Goal: Task Accomplishment & Management: Manage account settings

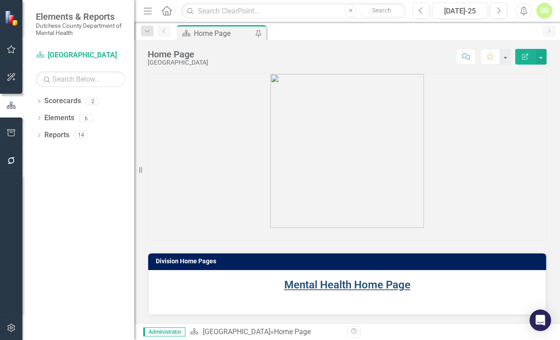
drag, startPoint x: 328, startPoint y: 284, endPoint x: 117, endPoint y: 185, distance: 233.5
click at [328, 284] on link "Mental Health Home Page" at bounding box center [347, 284] width 126 height 13
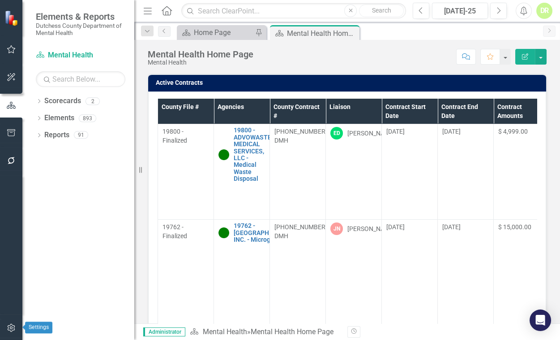
click at [11, 325] on icon "button" at bounding box center [11, 327] width 9 height 7
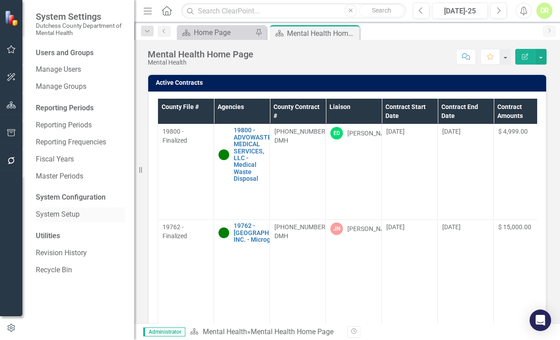
click at [58, 215] on link "System Setup" at bounding box center [81, 214] width 90 height 10
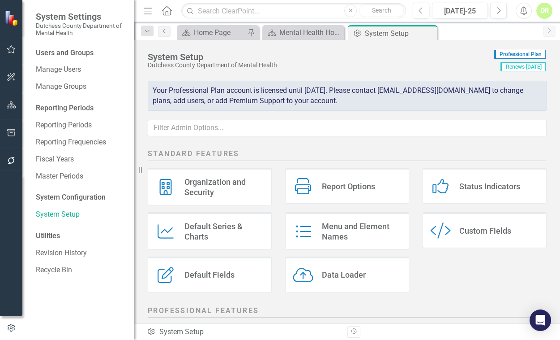
click at [59, 197] on div "System Configuration" at bounding box center [81, 197] width 90 height 10
click at [60, 195] on div "System Configuration" at bounding box center [81, 197] width 90 height 10
click at [65, 69] on link "Manage Users" at bounding box center [81, 70] width 90 height 10
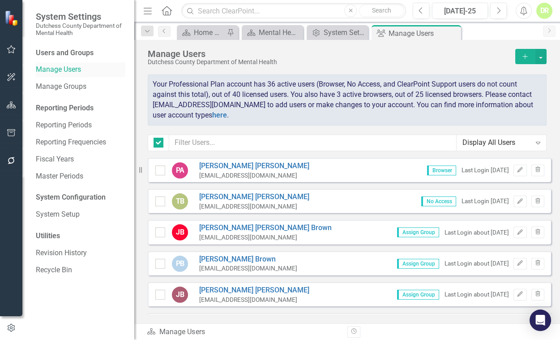
checkbox input "false"
click at [212, 113] on link "here" at bounding box center [219, 115] width 15 height 9
click at [276, 34] on div "Mental Health Home Page" at bounding box center [274, 32] width 31 height 11
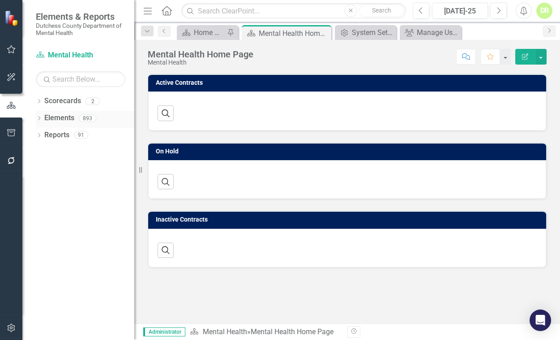
click at [69, 116] on link "Elements" at bounding box center [59, 118] width 30 height 10
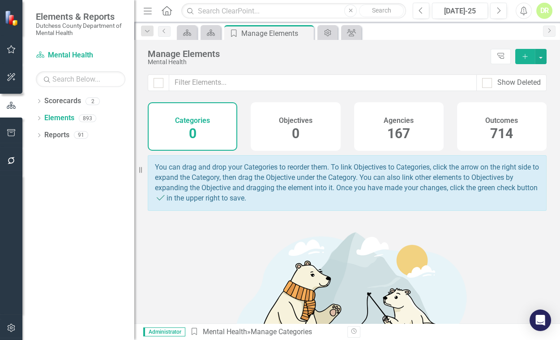
drag, startPoint x: 390, startPoint y: 118, endPoint x: 1, endPoint y: 164, distance: 392.0
click at [390, 118] on h4 "Agencies" at bounding box center [399, 120] width 30 height 8
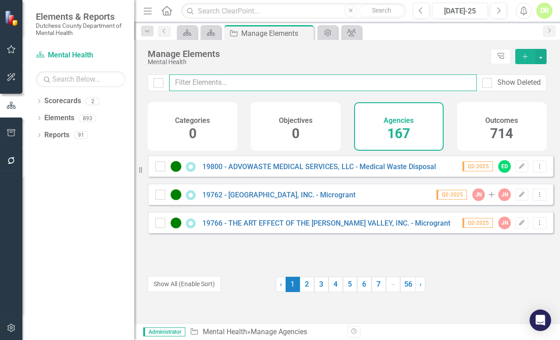
click at [194, 82] on input "text" at bounding box center [323, 82] width 308 height 17
click at [210, 83] on input "text" at bounding box center [323, 82] width 308 height 17
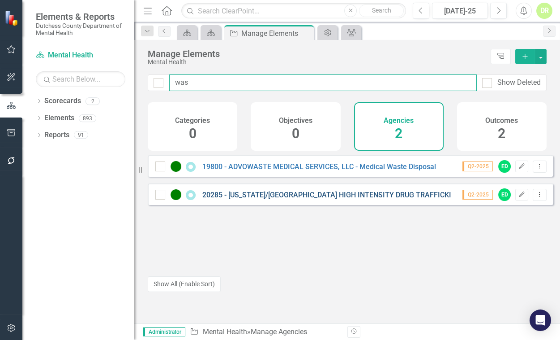
type input "was"
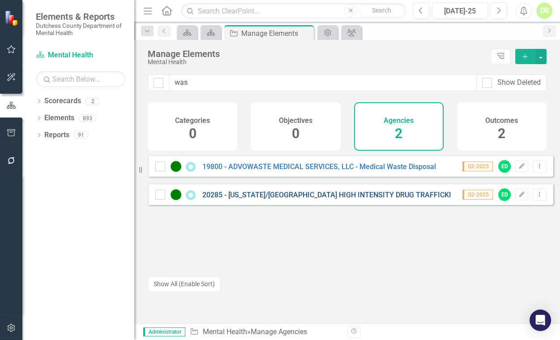
click at [251, 199] on link "20285 - [US_STATE]/[GEOGRAPHIC_DATA] HIGH INTENSITY DRUG TRAFFICKING AREA (W/B …" at bounding box center [373, 194] width 342 height 9
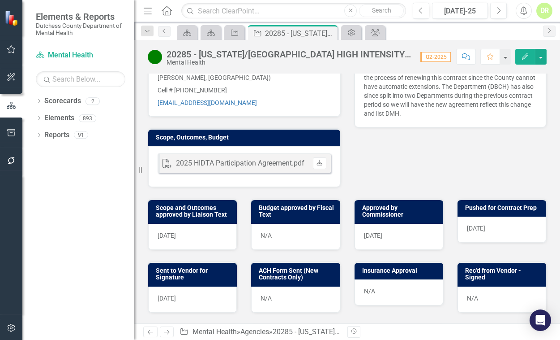
scroll to position [326, 0]
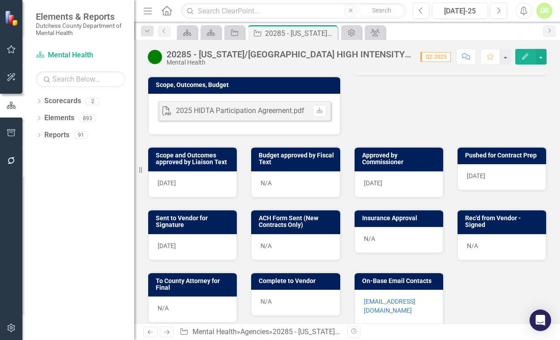
click at [478, 240] on div "N/A" at bounding box center [502, 247] width 89 height 26
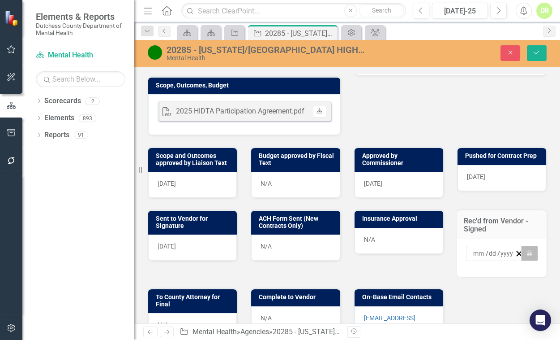
click at [527, 250] on icon "Calendar" at bounding box center [529, 253] width 5 height 6
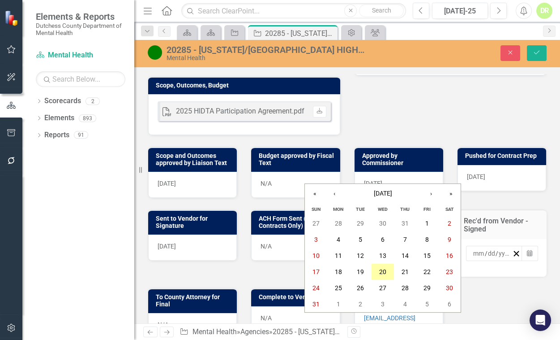
click at [385, 271] on abbr "20" at bounding box center [382, 271] width 7 height 7
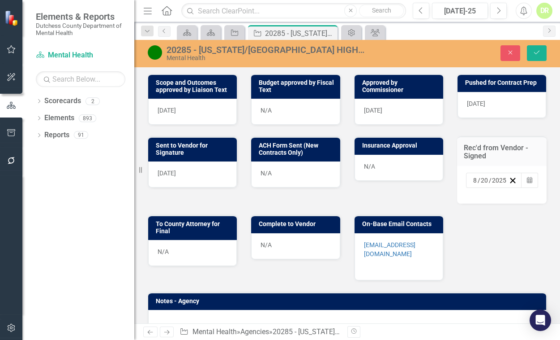
scroll to position [407, 0]
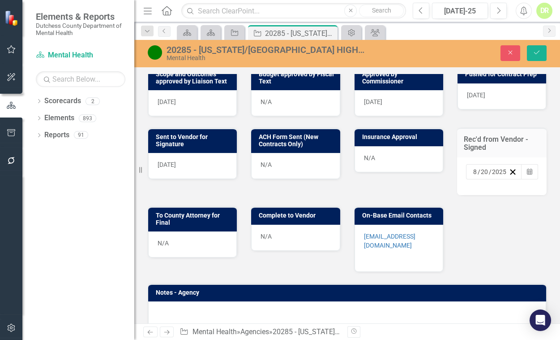
click at [198, 242] on div "N/A" at bounding box center [192, 244] width 89 height 26
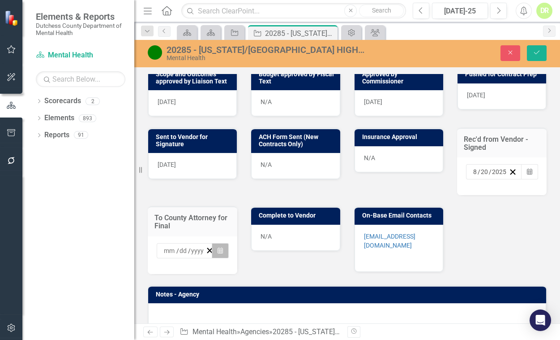
click at [220, 247] on icon "Calendar" at bounding box center [220, 250] width 5 height 6
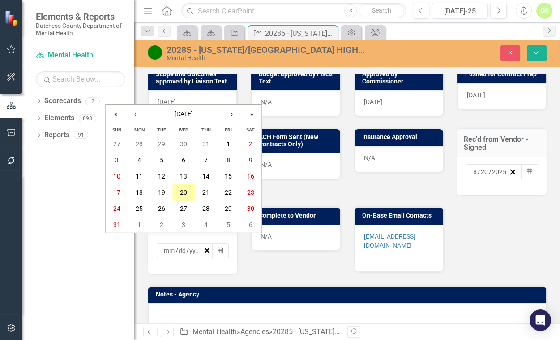
click at [184, 192] on abbr "20" at bounding box center [183, 192] width 7 height 7
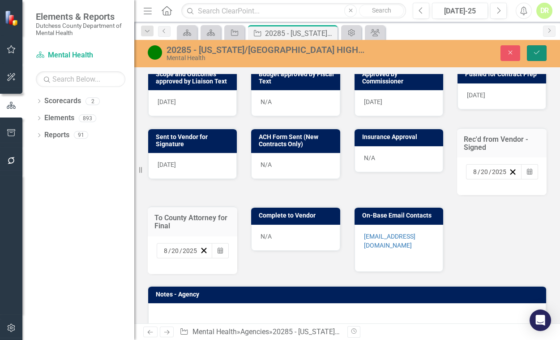
click at [538, 49] on icon "Save" at bounding box center [537, 52] width 8 height 6
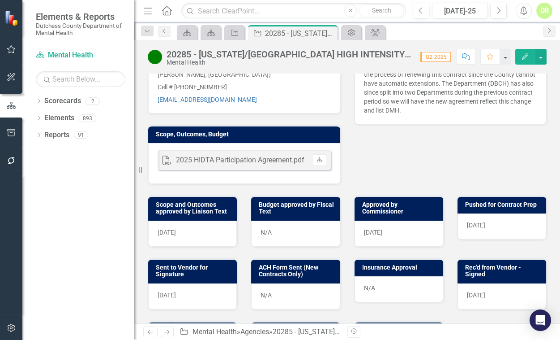
scroll to position [326, 0]
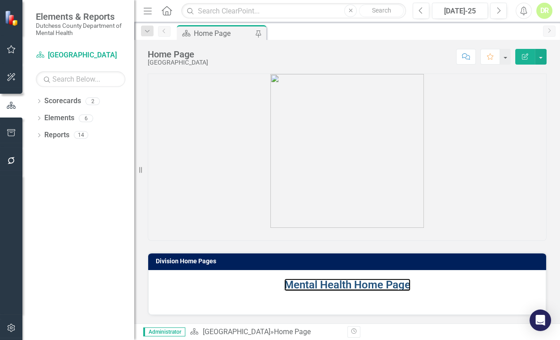
drag, startPoint x: 351, startPoint y: 281, endPoint x: 75, endPoint y: 232, distance: 280.2
click at [350, 280] on link "Mental Health Home Page" at bounding box center [347, 284] width 126 height 13
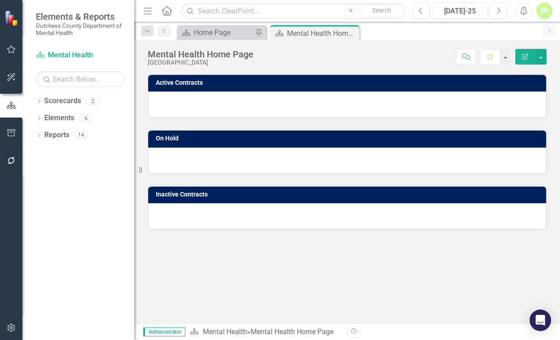
click at [76, 113] on div "Elements 6" at bounding box center [89, 119] width 90 height 17
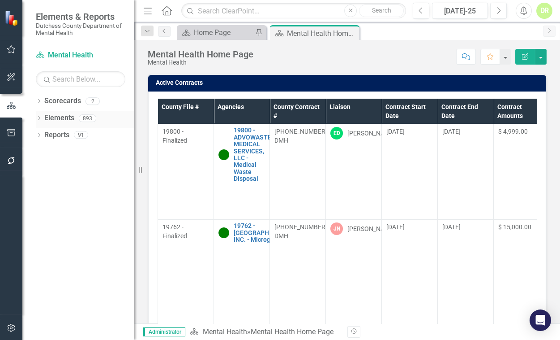
click at [45, 116] on link "Elements" at bounding box center [59, 118] width 30 height 10
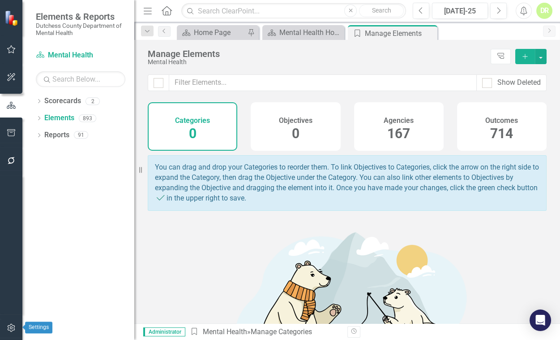
click at [9, 328] on icon "button" at bounding box center [11, 327] width 9 height 7
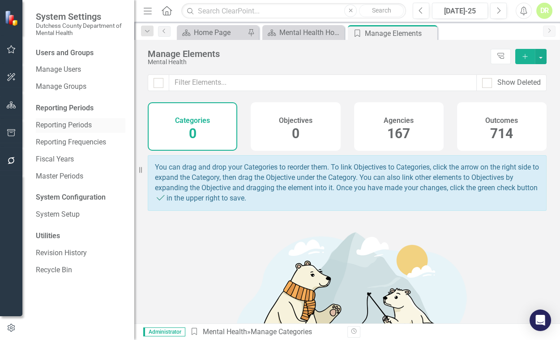
click at [61, 127] on link "Reporting Periods" at bounding box center [81, 125] width 90 height 10
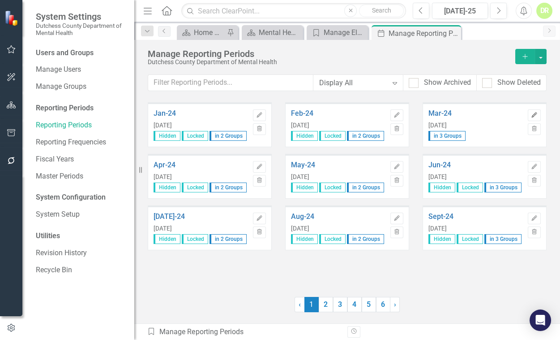
click at [537, 114] on icon "Edit" at bounding box center [534, 114] width 7 height 5
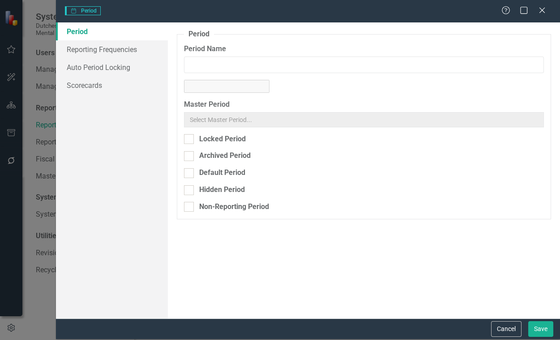
type input "Mar-24"
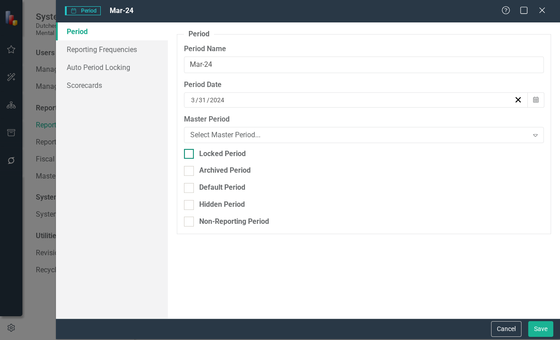
click at [189, 153] on input "Locked Period" at bounding box center [187, 152] width 6 height 6
checkbox input "true"
drag, startPoint x: 535, startPoint y: 326, endPoint x: 405, endPoint y: 273, distance: 140.5
click at [534, 323] on button "Save" at bounding box center [541, 329] width 25 height 16
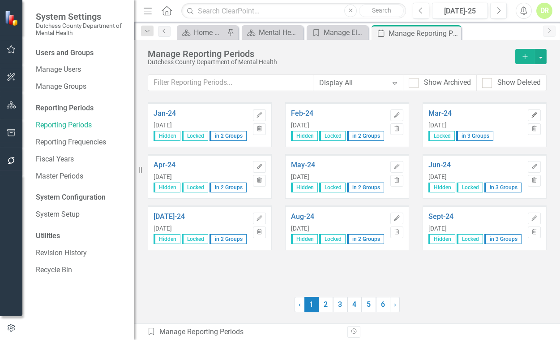
click at [537, 116] on icon "Edit" at bounding box center [534, 114] width 7 height 5
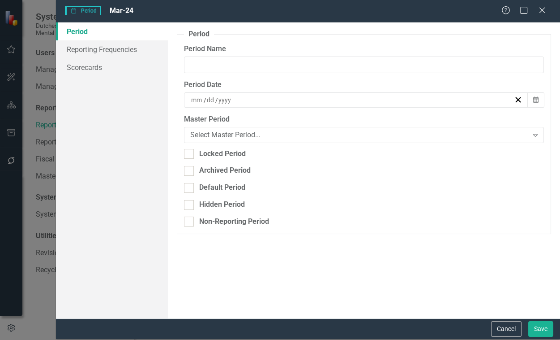
type input "Mar-24"
type input "3"
type input "31"
type input "2024"
checkbox input "true"
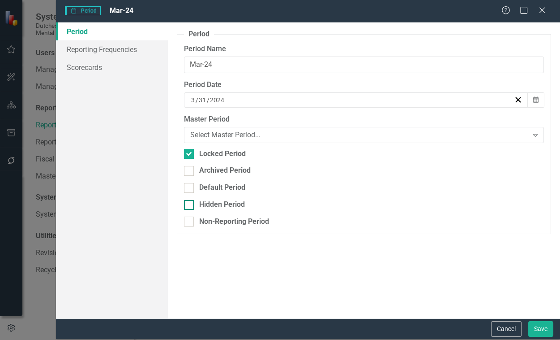
click at [186, 204] on input "Hidden Period" at bounding box center [187, 203] width 6 height 6
checkbox input "true"
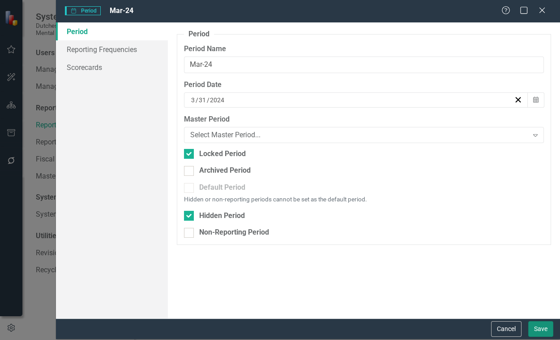
drag, startPoint x: 540, startPoint y: 330, endPoint x: 537, endPoint y: 322, distance: 8.7
click at [539, 327] on button "Save" at bounding box center [541, 329] width 25 height 16
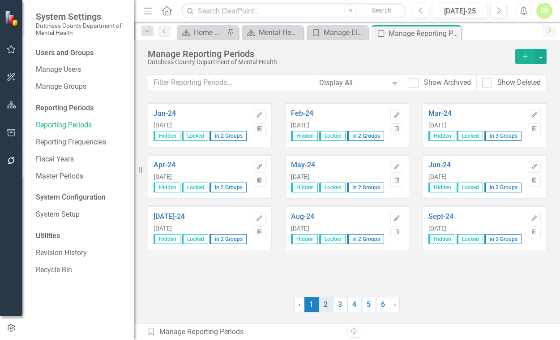
click at [325, 306] on link "2" at bounding box center [326, 304] width 14 height 15
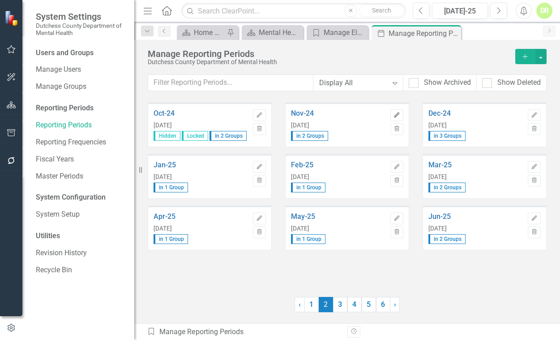
click at [399, 112] on icon "Edit" at bounding box center [397, 114] width 7 height 5
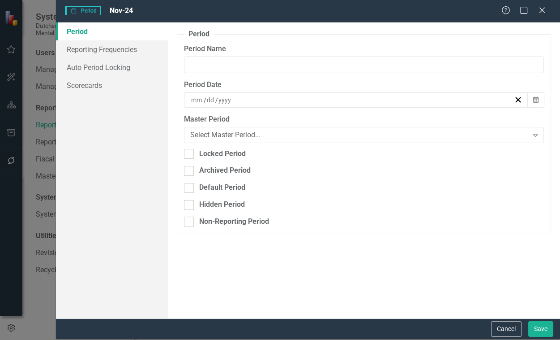
type input "Nov-24"
type input "11"
type input "30"
type input "2024"
click at [187, 151] on input "Locked Period" at bounding box center [187, 152] width 6 height 6
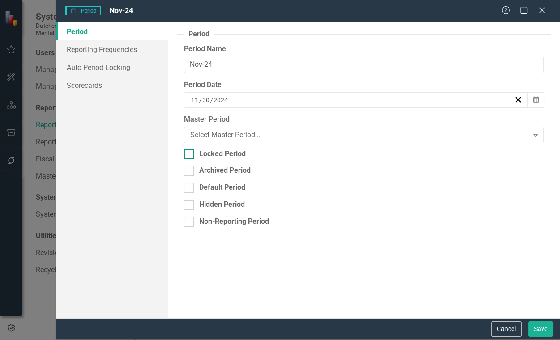
checkbox input "true"
click at [188, 205] on div at bounding box center [189, 205] width 10 height 10
click at [188, 205] on input "Hidden Period" at bounding box center [187, 203] width 6 height 6
checkbox input "true"
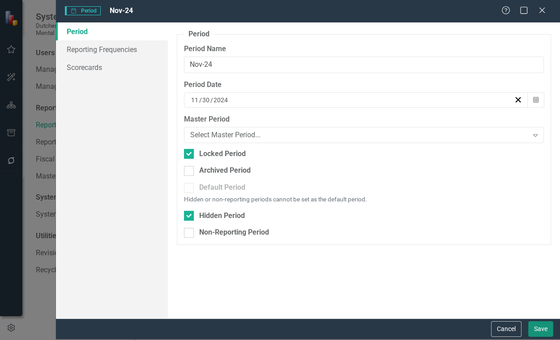
click at [540, 326] on button "Save" at bounding box center [541, 329] width 25 height 16
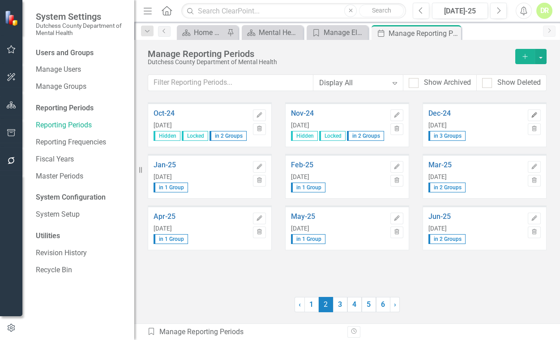
click at [536, 112] on icon "Edit" at bounding box center [534, 114] width 7 height 5
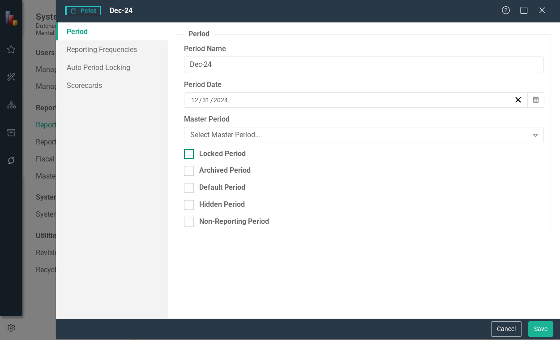
click at [192, 155] on div at bounding box center [189, 154] width 10 height 10
click at [190, 155] on input "Locked Period" at bounding box center [187, 152] width 6 height 6
checkbox input "true"
click at [194, 201] on div "Hidden Period" at bounding box center [364, 204] width 360 height 10
click at [190, 201] on input "Hidden Period" at bounding box center [187, 203] width 6 height 6
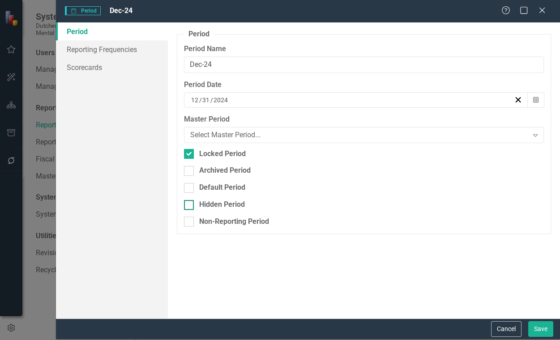
checkbox input "true"
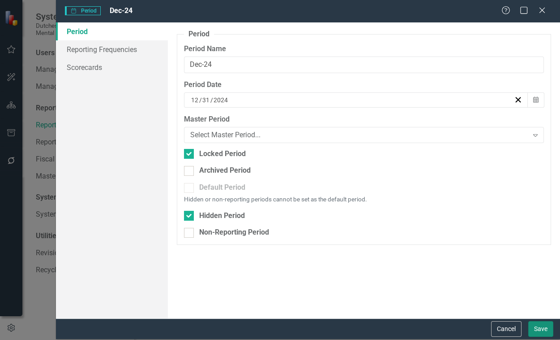
drag, startPoint x: 536, startPoint y: 329, endPoint x: 533, endPoint y: 322, distance: 8.2
click at [536, 328] on button "Save" at bounding box center [541, 329] width 25 height 16
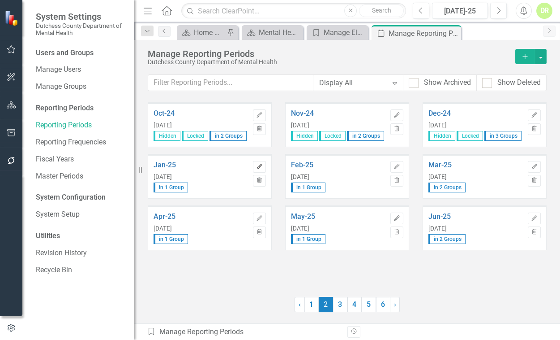
click at [257, 165] on icon "Edit" at bounding box center [259, 166] width 7 height 5
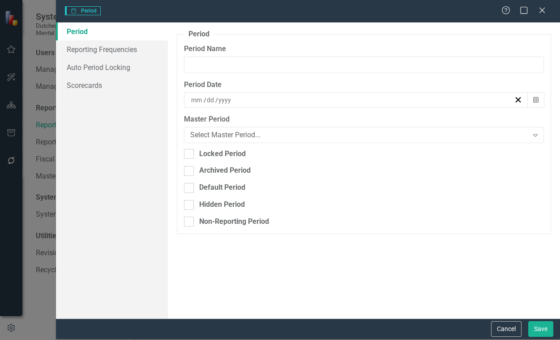
type input "Jan-25"
type input "1"
type input "2025"
click at [221, 151] on div "Locked Period" at bounding box center [222, 154] width 47 height 10
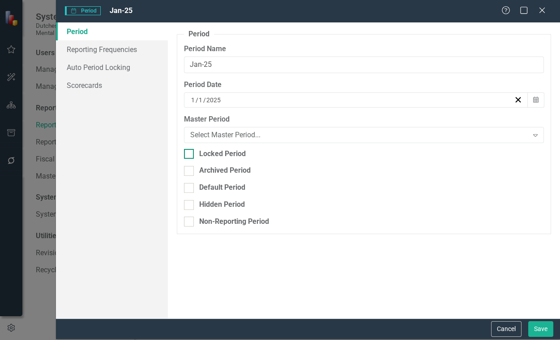
click at [190, 151] on input "Locked Period" at bounding box center [187, 152] width 6 height 6
checkbox input "true"
click at [540, 327] on button "Save" at bounding box center [541, 329] width 25 height 16
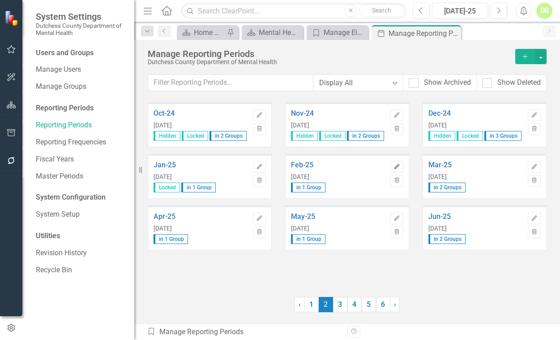
click at [398, 166] on icon "Edit" at bounding box center [397, 166] width 7 height 5
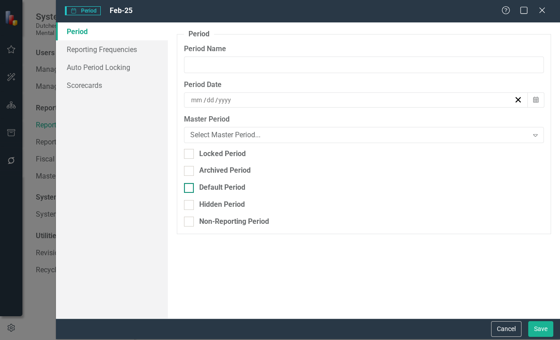
type input "Feb-25"
type input "2"
type input "28"
type input "2025"
click at [228, 149] on div "Locked Period" at bounding box center [222, 154] width 47 height 10
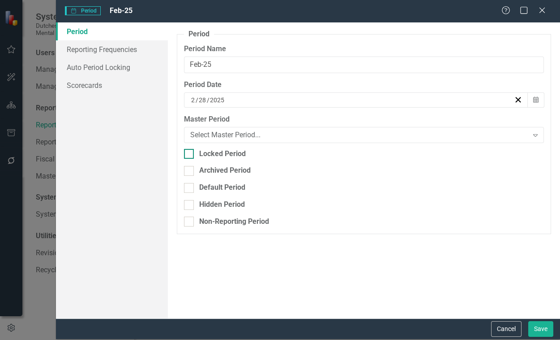
click at [190, 149] on input "Locked Period" at bounding box center [187, 152] width 6 height 6
checkbox input "true"
click at [540, 326] on button "Save" at bounding box center [541, 329] width 25 height 16
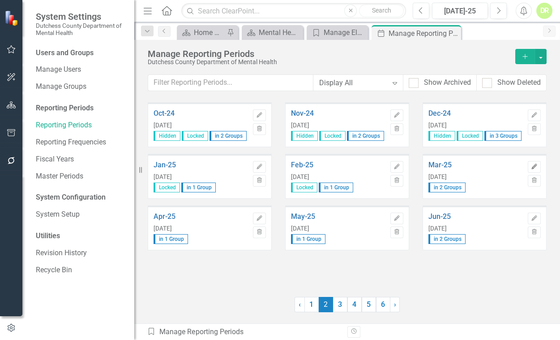
click at [535, 167] on icon "Edit" at bounding box center [534, 166] width 7 height 5
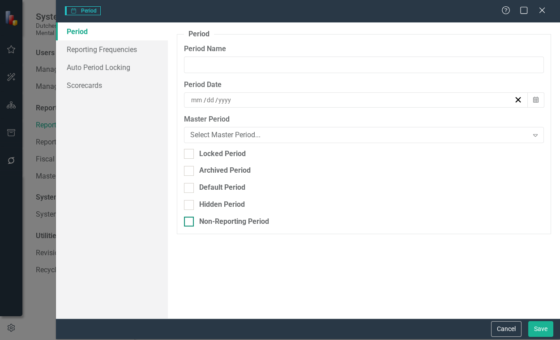
type input "Mar-25"
type input "3"
type input "31"
type input "2025"
click at [189, 151] on input "Locked Period" at bounding box center [187, 152] width 6 height 6
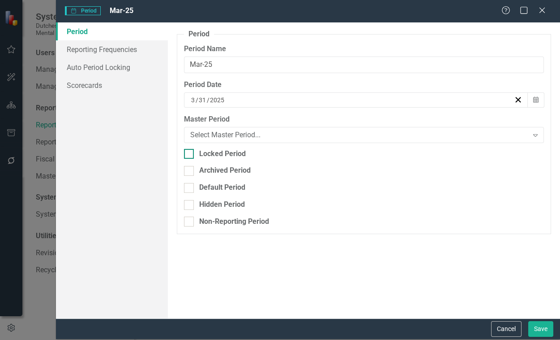
checkbox input "true"
drag, startPoint x: 546, startPoint y: 328, endPoint x: 535, endPoint y: 325, distance: 11.2
click at [546, 328] on button "Save" at bounding box center [541, 329] width 25 height 16
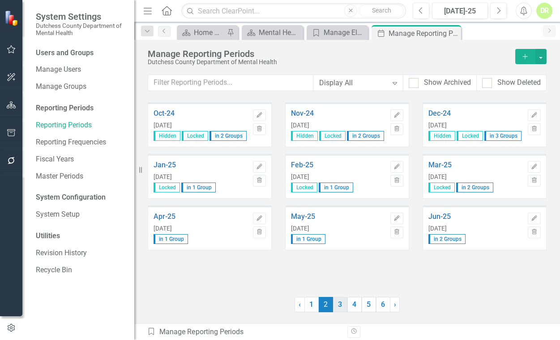
click at [337, 304] on link "3" at bounding box center [340, 304] width 14 height 15
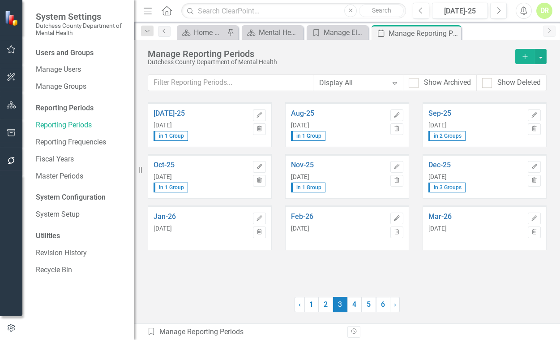
click at [337, 304] on span "3 (current)" at bounding box center [340, 304] width 14 height 15
click at [327, 308] on link "2" at bounding box center [326, 304] width 14 height 15
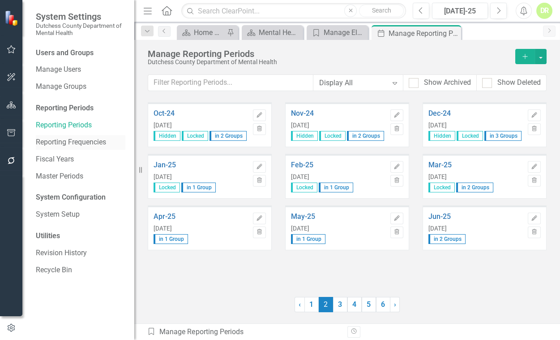
click at [61, 138] on link "Reporting Frequencies" at bounding box center [81, 142] width 90 height 10
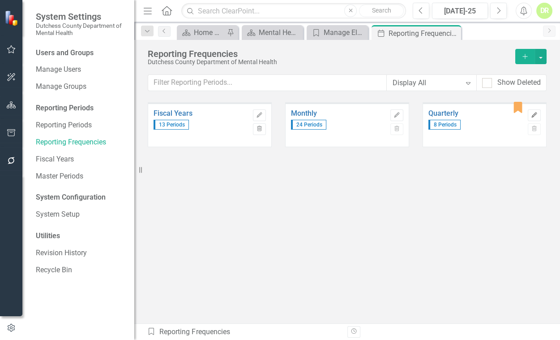
click at [531, 115] on icon "Edit" at bounding box center [534, 114] width 7 height 5
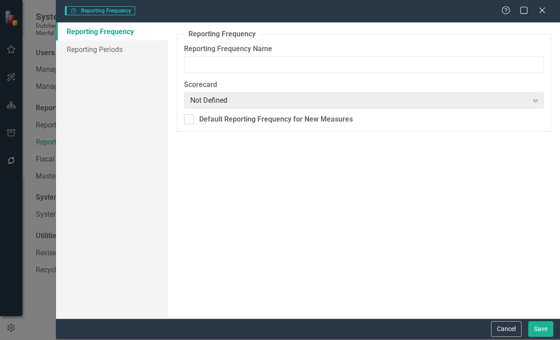
type input "Quarterly"
checkbox input "true"
drag, startPoint x: 80, startPoint y: 47, endPoint x: 84, endPoint y: 47, distance: 4.6
click at [79, 47] on link "Reporting Periods" at bounding box center [112, 49] width 112 height 18
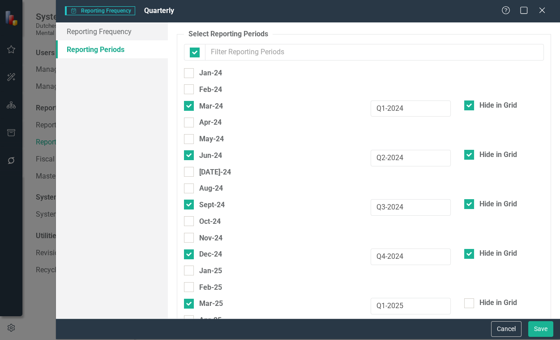
checkbox input "false"
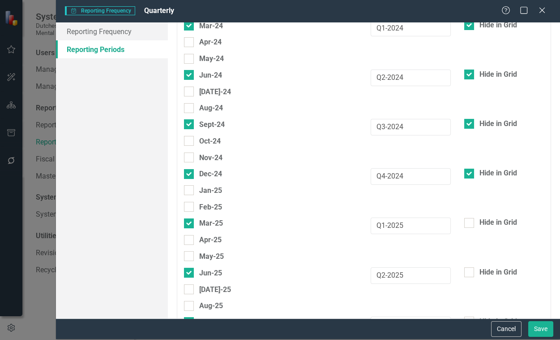
scroll to position [122, 0]
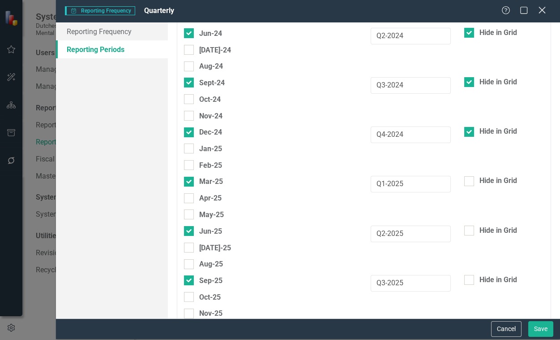
click at [539, 9] on icon at bounding box center [542, 10] width 7 height 7
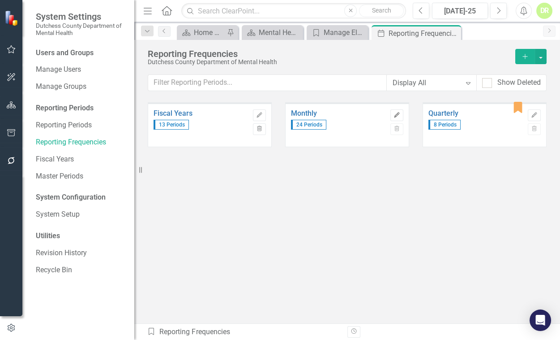
click at [398, 112] on icon "Edit" at bounding box center [397, 114] width 7 height 5
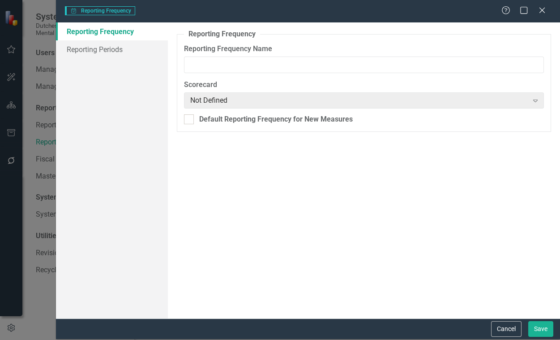
type input "Monthly"
click at [100, 47] on link "Reporting Periods" at bounding box center [112, 49] width 112 height 18
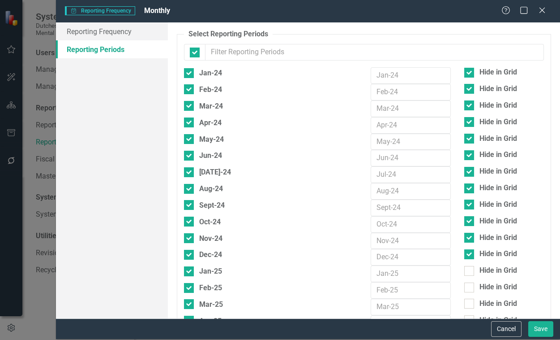
checkbox input "false"
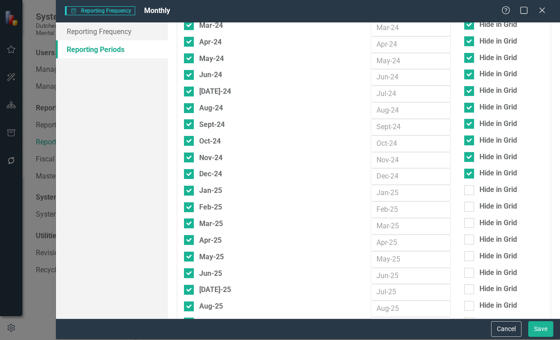
scroll to position [81, 0]
click at [538, 12] on icon "Close" at bounding box center [542, 10] width 11 height 9
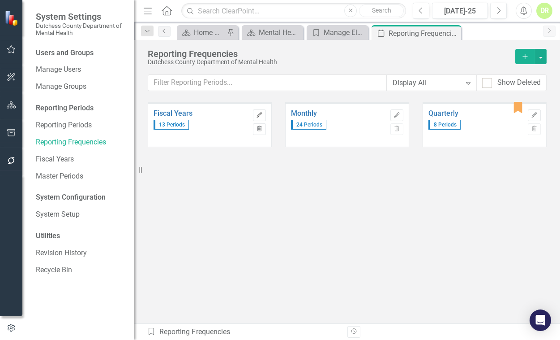
click at [262, 112] on icon "Edit" at bounding box center [259, 114] width 7 height 5
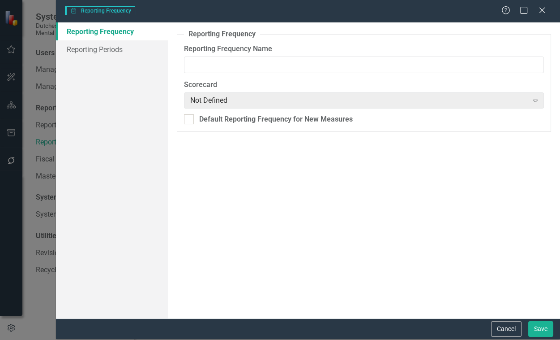
type input "Fiscal Years"
click at [97, 49] on link "Reporting Periods" at bounding box center [112, 49] width 112 height 18
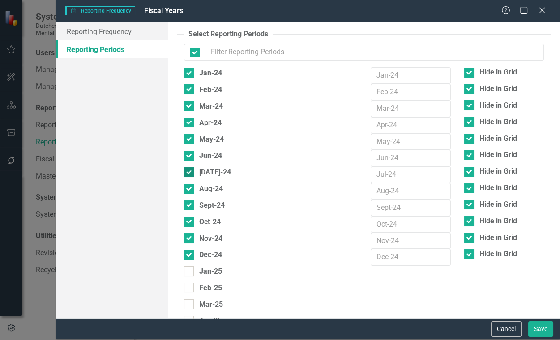
checkbox input "false"
click at [541, 8] on icon "Close" at bounding box center [542, 10] width 11 height 9
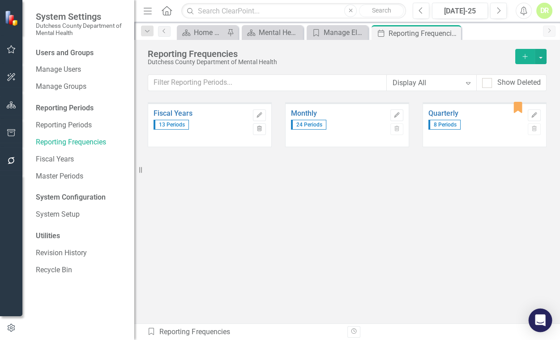
click at [538, 316] on icon "Open Intercom Messenger" at bounding box center [540, 320] width 10 height 12
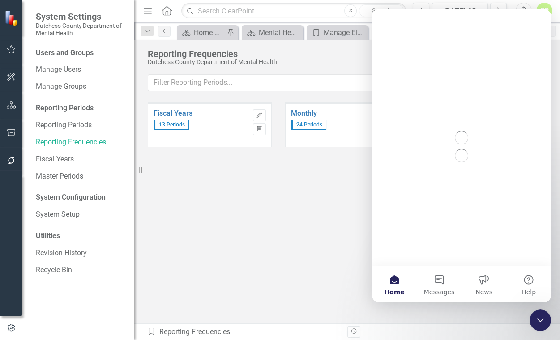
scroll to position [0, 0]
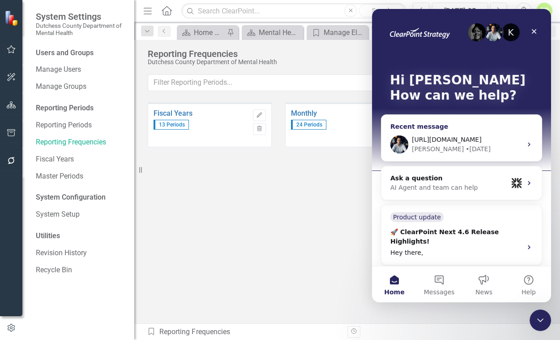
click at [526, 143] on icon "Intercom messenger" at bounding box center [529, 144] width 7 height 7
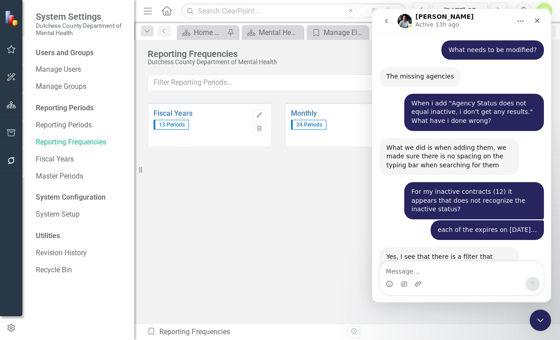
scroll to position [5413, 0]
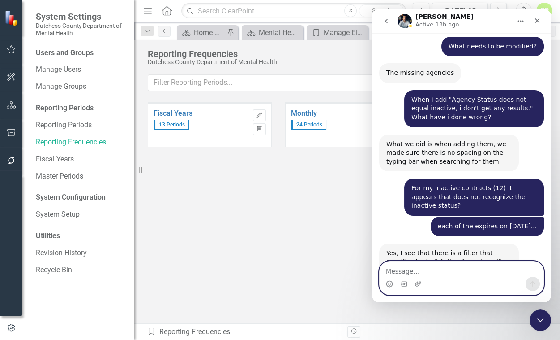
click at [392, 270] on textarea "Message…" at bounding box center [462, 268] width 164 height 15
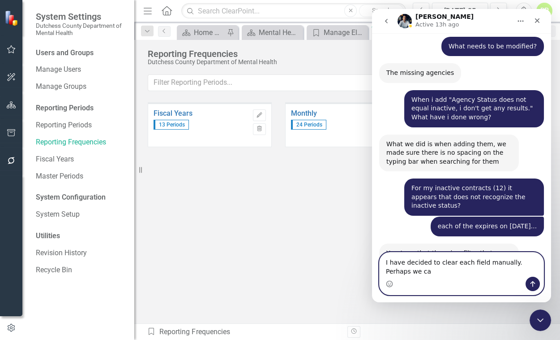
scroll to position [5422, 0]
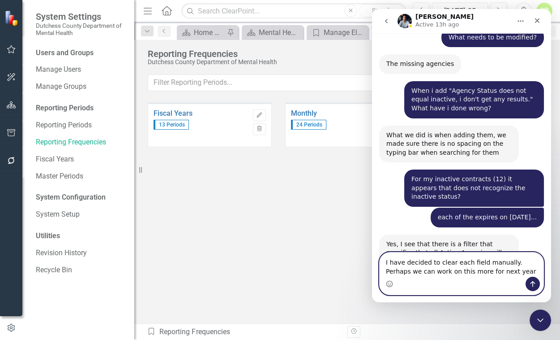
type textarea "I have decided to clear each field manually. Perhaps we can work on this more f…"
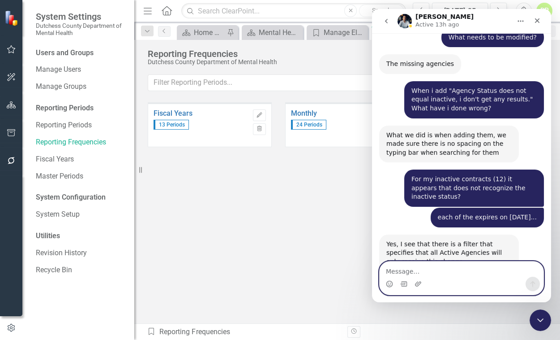
scroll to position [5469, 0]
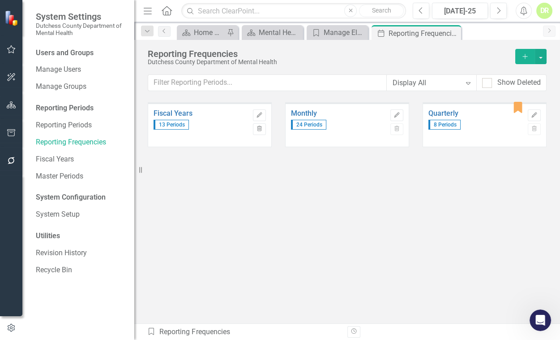
scroll to position [5504, 0]
click at [326, 34] on div "Manage Elements" at bounding box center [339, 32] width 31 height 11
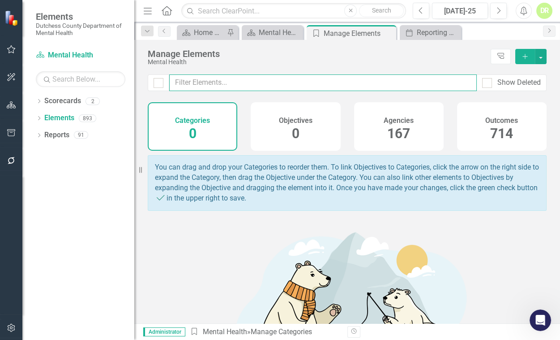
click at [198, 87] on input "text" at bounding box center [323, 82] width 308 height 17
type input "20104"
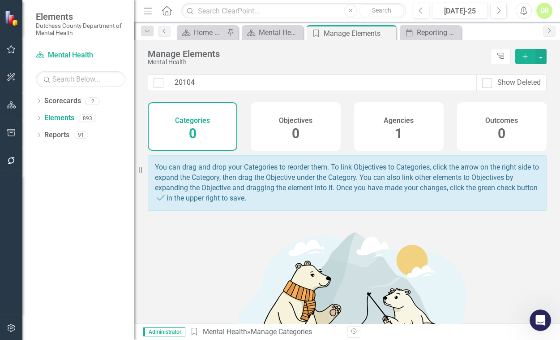
scroll to position [5469, 0]
click at [400, 121] on h4 "Agencies" at bounding box center [399, 120] width 30 height 8
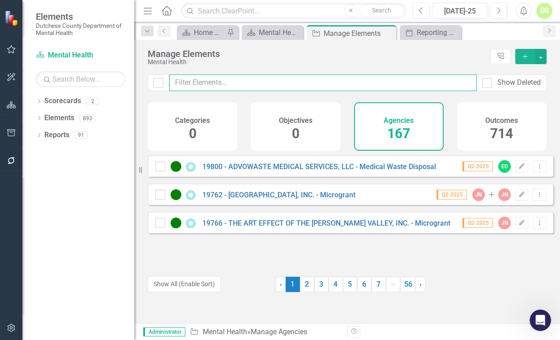
click at [216, 77] on input "text" at bounding box center [323, 82] width 308 height 17
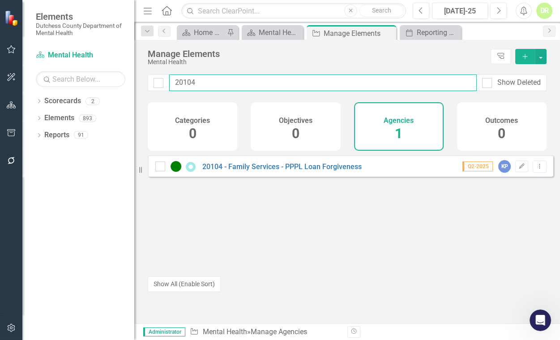
type input "20104"
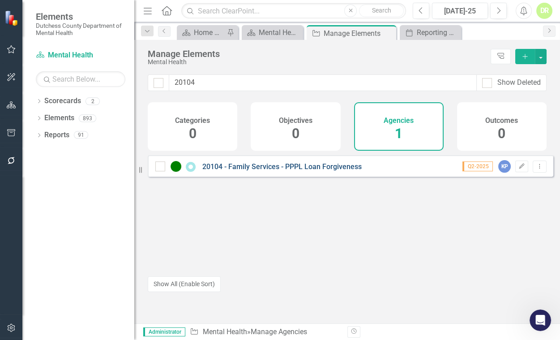
click at [254, 171] on link "20104 - Family Services - PPPL Loan Forgiveness" at bounding box center [281, 166] width 159 height 9
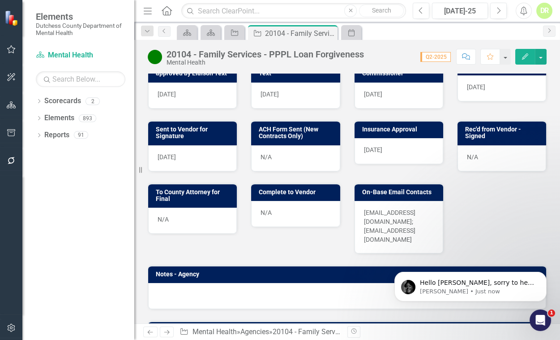
scroll to position [506, 0]
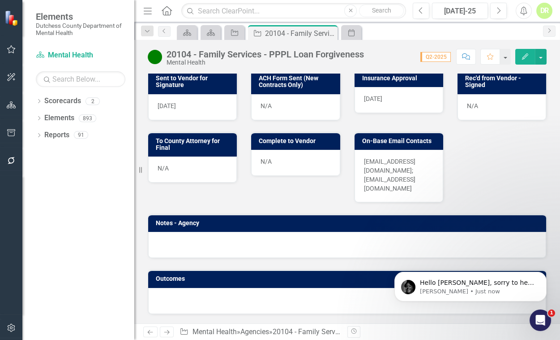
click at [485, 106] on div "N/A" at bounding box center [502, 107] width 89 height 26
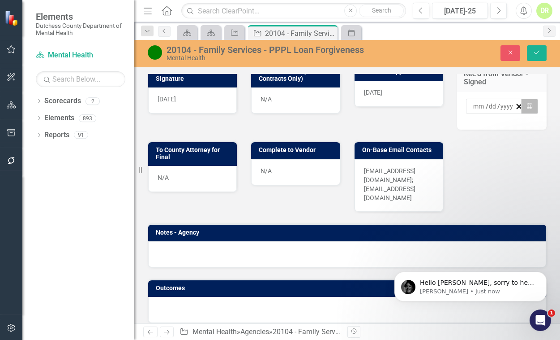
click at [521, 114] on button "Calendar" at bounding box center [529, 106] width 17 height 15
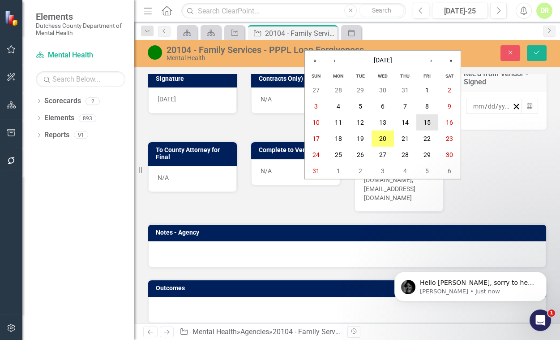
click at [424, 126] on button "15" at bounding box center [428, 122] width 22 height 16
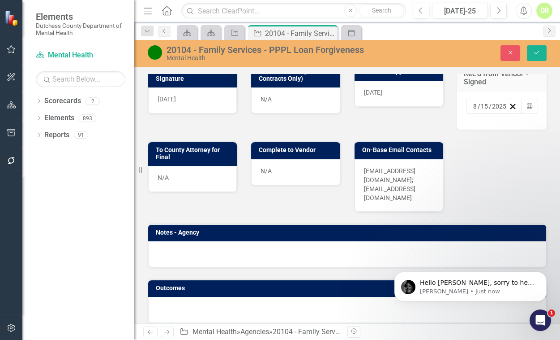
click at [174, 186] on div "N/A" at bounding box center [192, 179] width 89 height 26
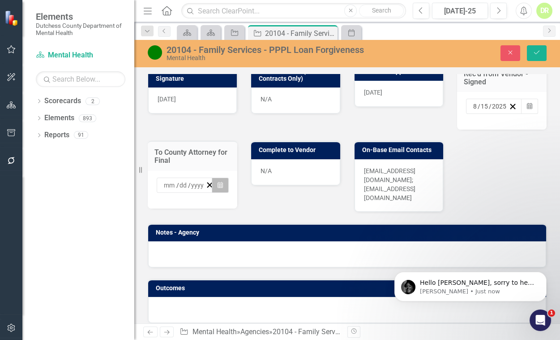
click at [218, 188] on icon "Calendar" at bounding box center [220, 185] width 5 height 6
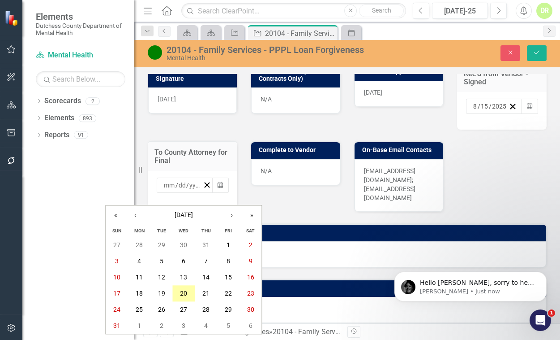
click at [187, 293] on abbr "20" at bounding box center [183, 293] width 7 height 7
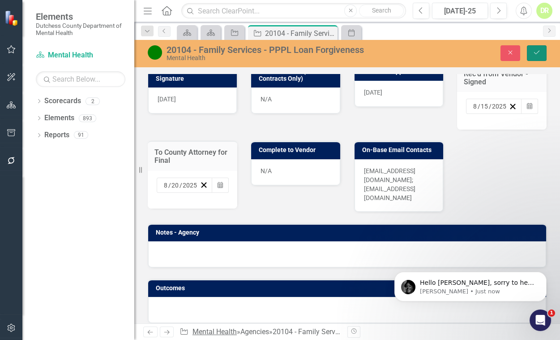
drag, startPoint x: 538, startPoint y: 51, endPoint x: 195, endPoint y: 329, distance: 441.1
click at [538, 51] on icon "Save" at bounding box center [537, 52] width 8 height 6
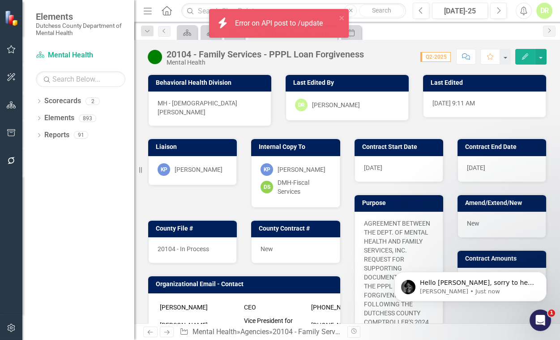
click at [314, 23] on div "Error on API post to /update" at bounding box center [280, 23] width 90 height 10
click at [314, 22] on div "Error on API post to /update" at bounding box center [282, 23] width 90 height 10
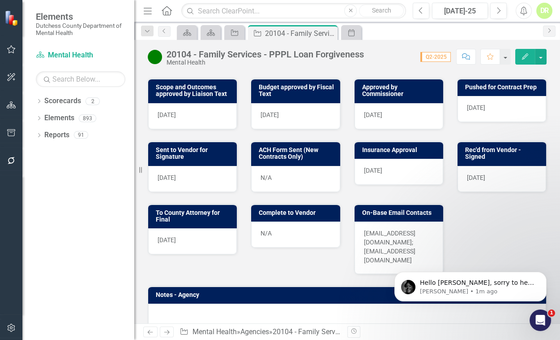
scroll to position [448, 0]
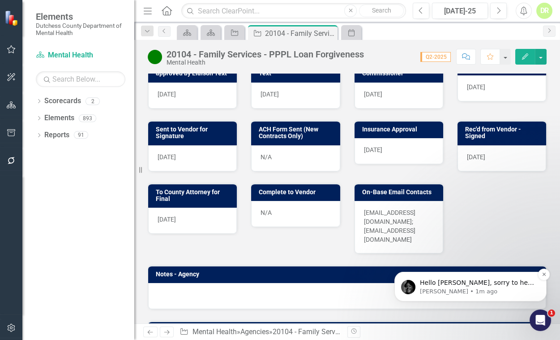
click at [452, 293] on p "[PERSON_NAME] • 1m ago" at bounding box center [478, 291] width 116 height 8
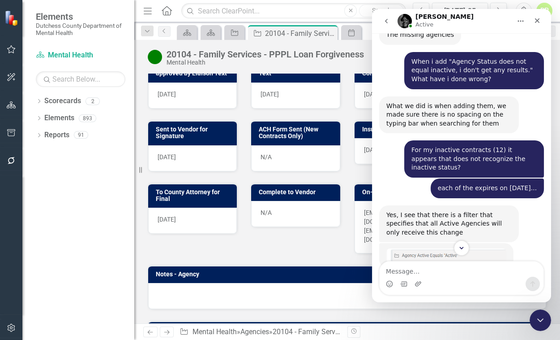
scroll to position [5549, 0]
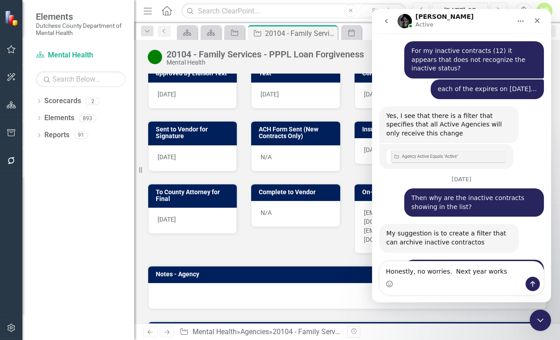
type textarea "Honestly, no worries. Next year works!"
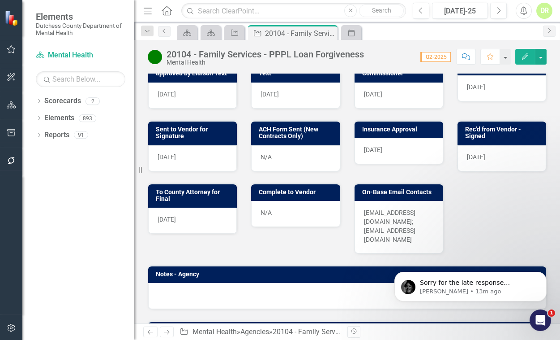
scroll to position [5605, 0]
click at [332, 32] on icon "Close" at bounding box center [329, 33] width 9 height 7
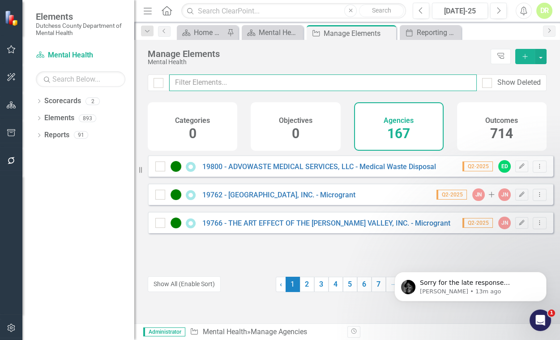
click at [259, 77] on input "text" at bounding box center [323, 82] width 308 height 17
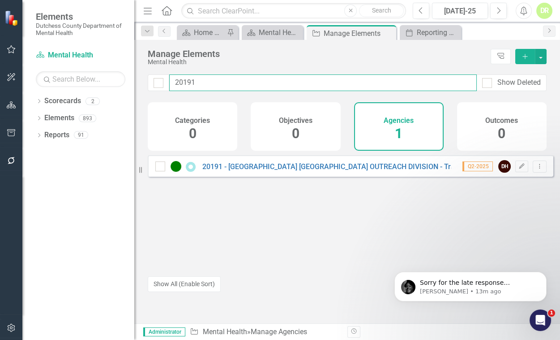
type input "20191"
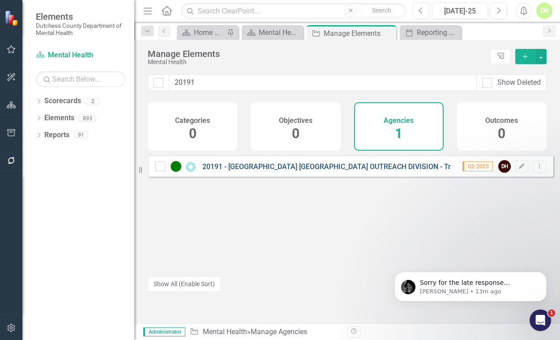
click at [302, 171] on link "20191 - [GEOGRAPHIC_DATA] [GEOGRAPHIC_DATA] OUTREACH DIVISION - Training" at bounding box center [336, 166] width 268 height 9
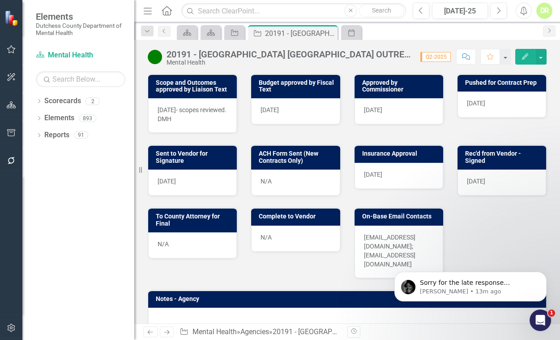
scroll to position [488, 0]
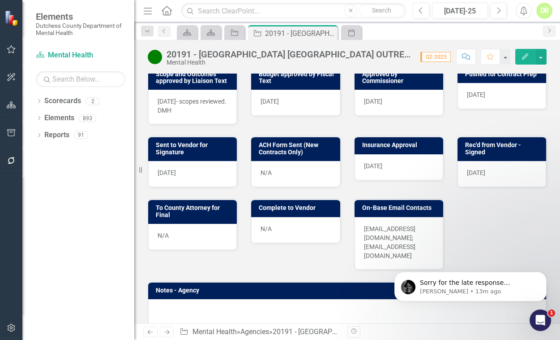
click at [183, 248] on div "N/A" at bounding box center [192, 237] width 89 height 26
click at [191, 185] on div "[DATE]" at bounding box center [192, 174] width 89 height 26
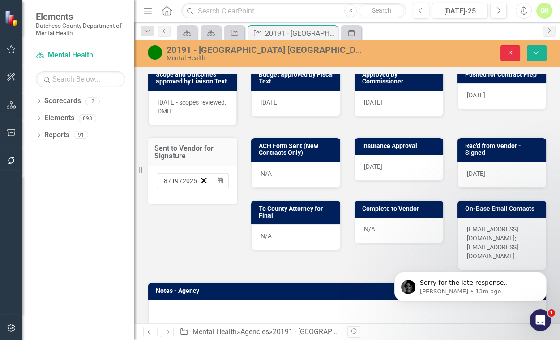
click at [509, 46] on button "Close" at bounding box center [511, 53] width 20 height 16
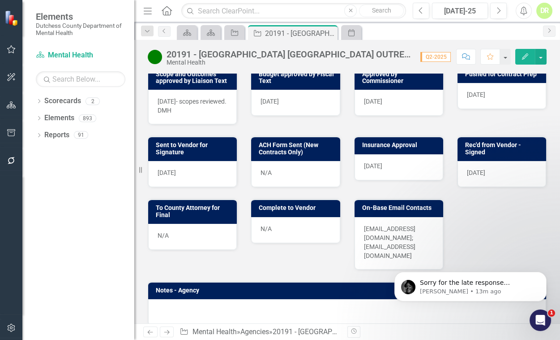
click at [486, 187] on div "[DATE]" at bounding box center [502, 174] width 89 height 26
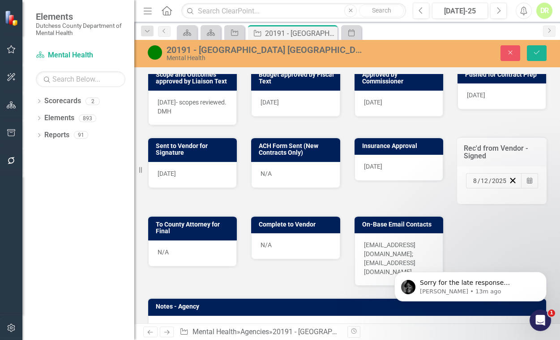
click at [486, 188] on div "[DATE] Calendar" at bounding box center [502, 185] width 90 height 38
click at [509, 185] on icon "button" at bounding box center [513, 180] width 9 height 9
click at [533, 49] on icon "Save" at bounding box center [537, 52] width 8 height 6
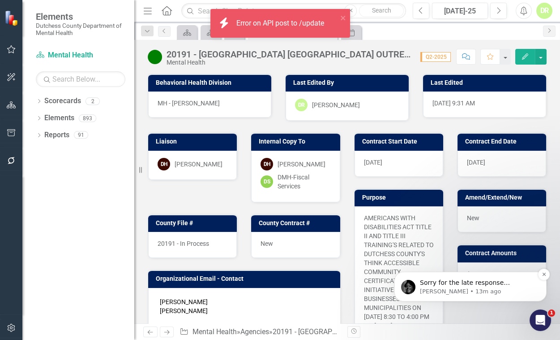
click at [444, 283] on p "Sorry for the late response [PERSON_NAME], is there any help we can provide wit…" at bounding box center [478, 282] width 116 height 9
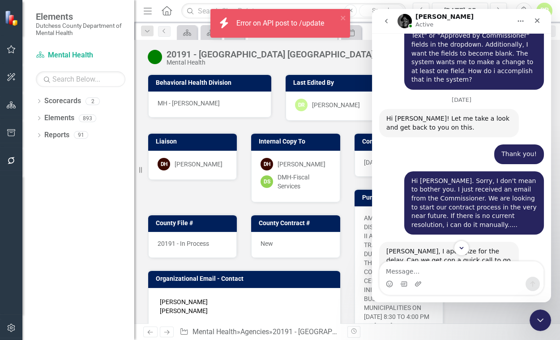
scroll to position [5620, 0]
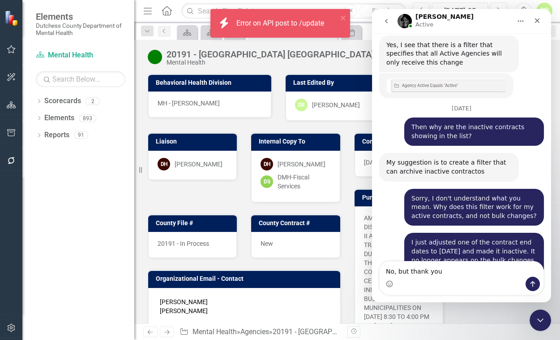
type textarea "No, but thank you!"
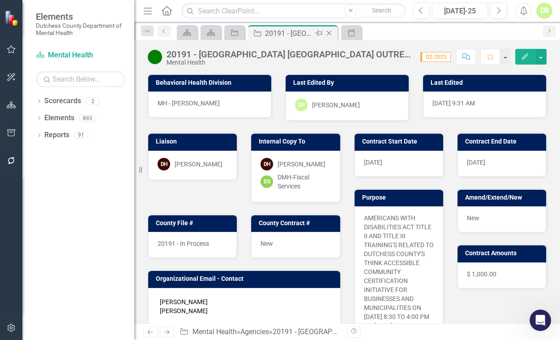
click at [329, 32] on icon "Close" at bounding box center [329, 33] width 9 height 7
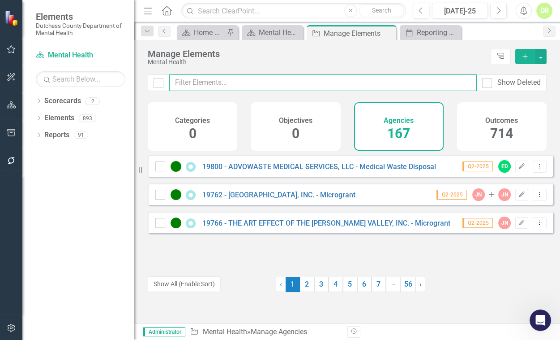
click at [207, 82] on input "text" at bounding box center [323, 82] width 308 height 17
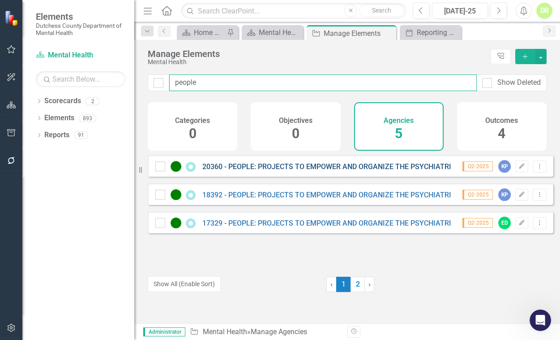
type input "people"
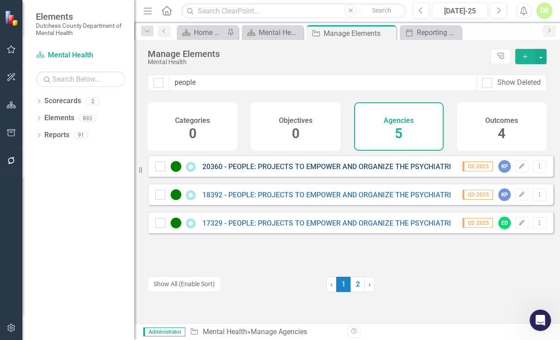
click at [285, 171] on link "20360 - PEOPLE: PROJECTS TO EMPOWER AND ORGANIZE THE PSYCHIATRICALLY LABELED, I…" at bounding box center [395, 166] width 386 height 9
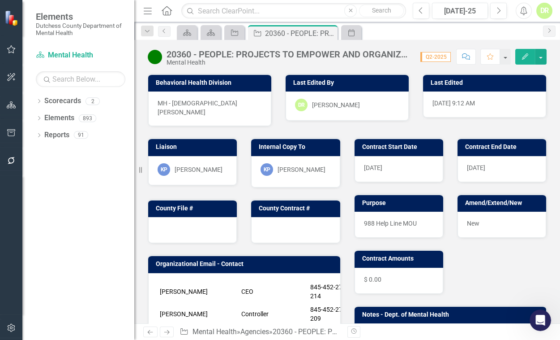
click at [188, 225] on div at bounding box center [192, 230] width 89 height 26
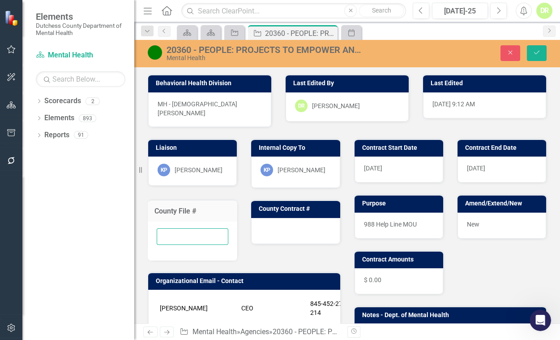
click at [166, 232] on input "text" at bounding box center [193, 236] width 72 height 17
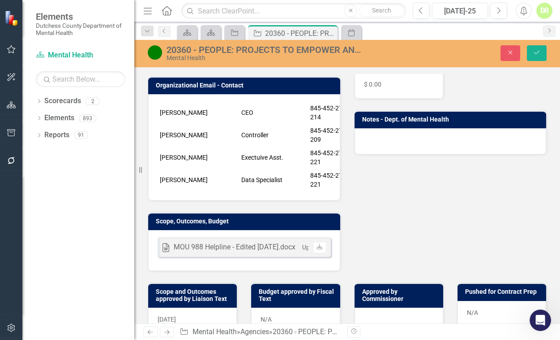
scroll to position [203, 0]
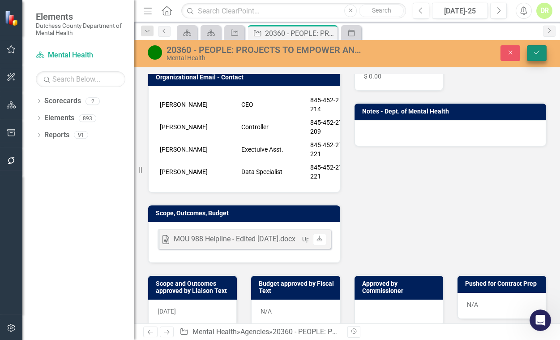
type input "20360 - In Process"
click at [538, 52] on icon "Save" at bounding box center [537, 52] width 8 height 6
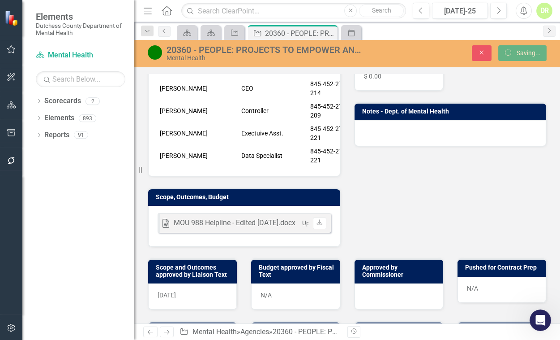
scroll to position [188, 0]
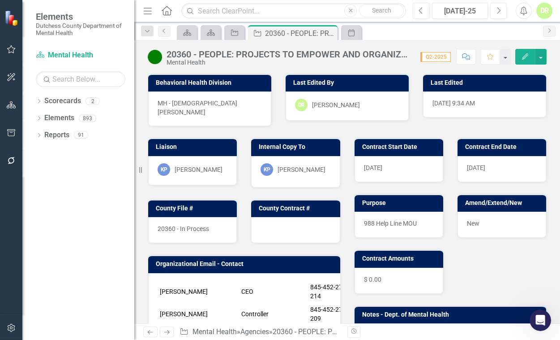
click at [465, 56] on icon "Comment" at bounding box center [466, 56] width 8 height 6
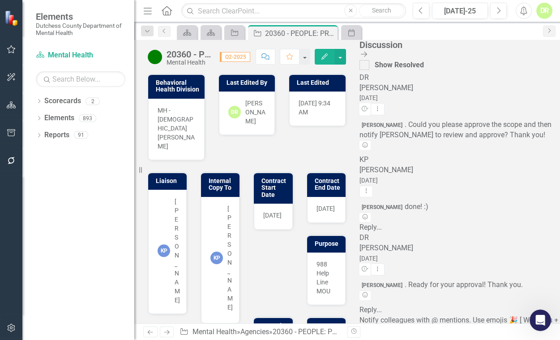
scroll to position [118, 0]
click at [455, 335] on textarea at bounding box center [460, 340] width 201 height 11
type textarea "2"
type textarea "@[PERSON_NAME] - Just bringing this back to the top. Thank you."
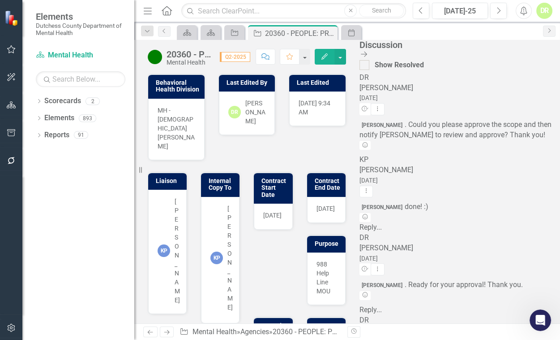
scroll to position [213, 0]
drag, startPoint x: 549, startPoint y: 53, endPoint x: 502, endPoint y: 52, distance: 46.6
click at [369, 53] on icon "Close Discussion Bar" at bounding box center [364, 54] width 9 height 7
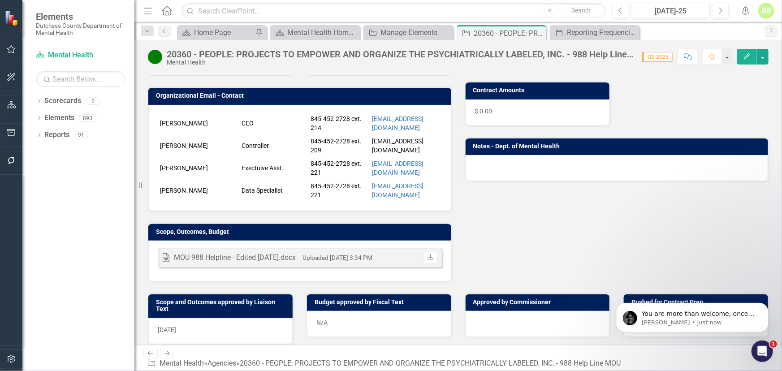
scroll to position [5662, 0]
click at [390, 30] on div "Manage Elements" at bounding box center [409, 32] width 59 height 11
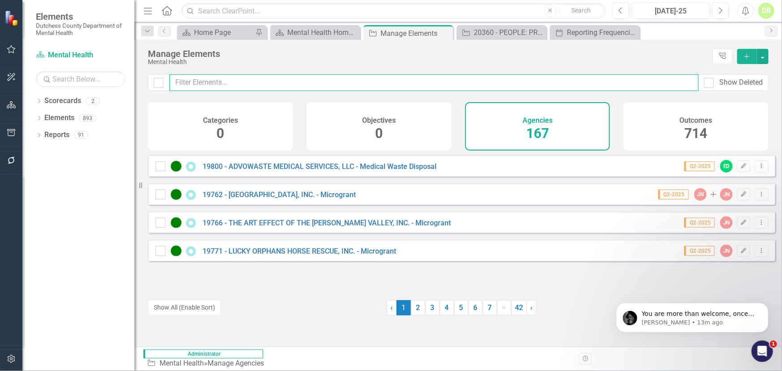
click at [192, 85] on input "text" at bounding box center [433, 82] width 529 height 17
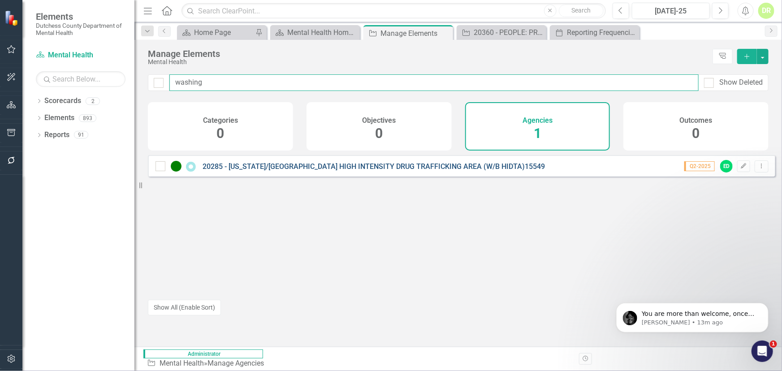
type input "washing"
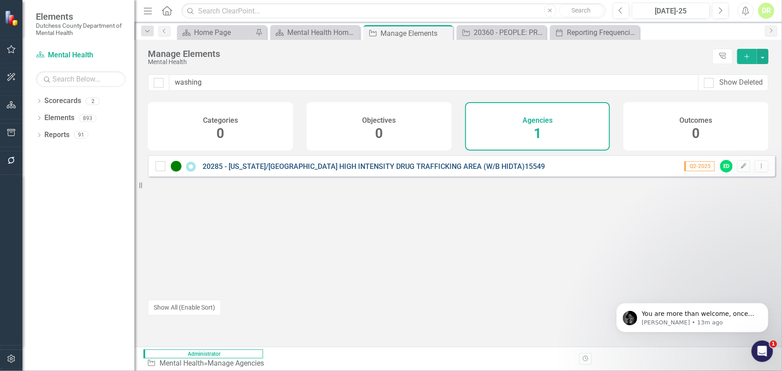
click at [293, 171] on link "20285 - [US_STATE]/[GEOGRAPHIC_DATA] HIGH INTENSITY DRUG TRAFFICKING AREA (W/B …" at bounding box center [373, 166] width 342 height 9
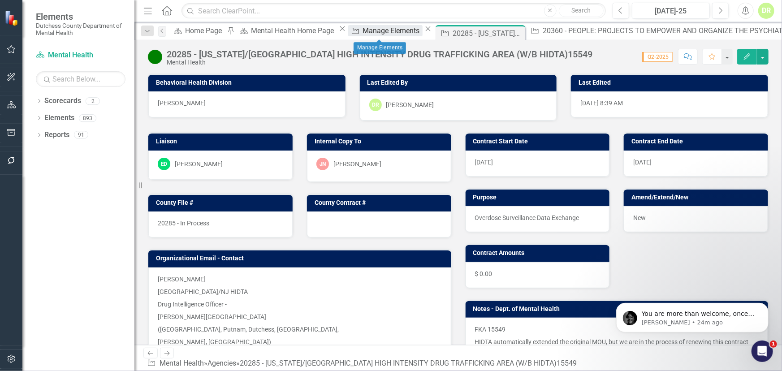
click at [384, 36] on div "Manage Elements" at bounding box center [393, 30] width 60 height 11
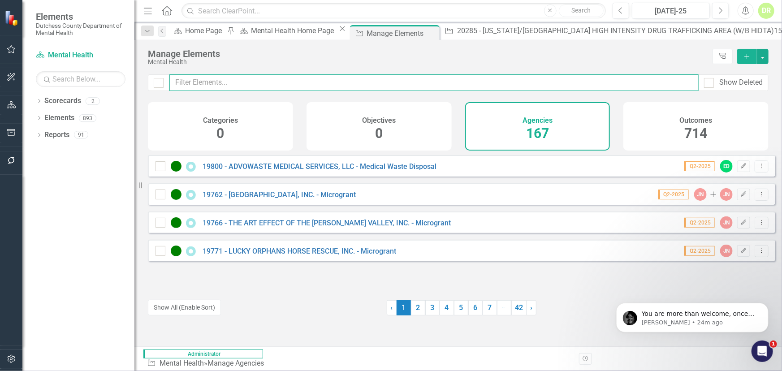
click at [240, 83] on input "text" at bounding box center [433, 82] width 529 height 17
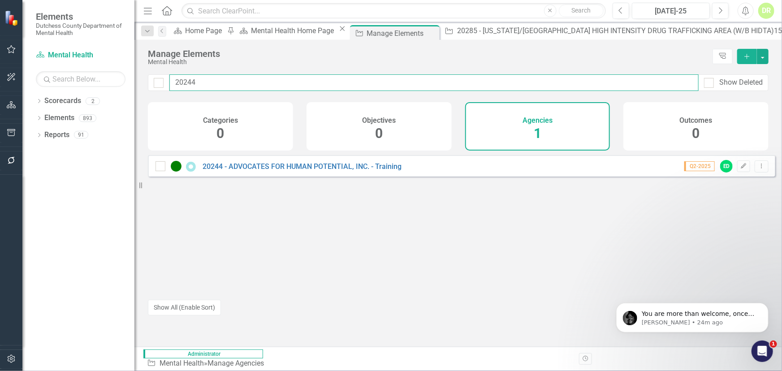
type input "20244"
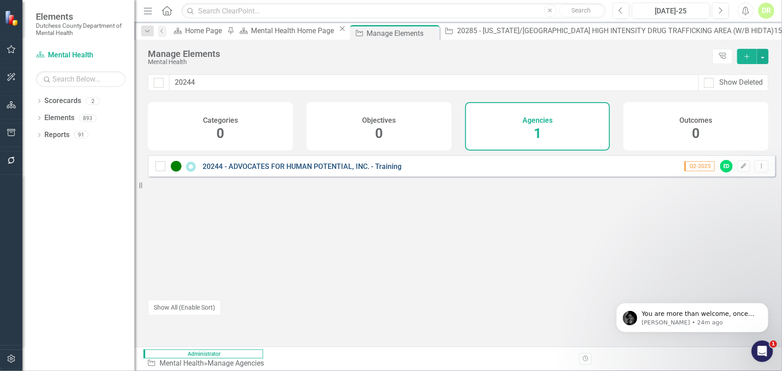
click at [349, 169] on link "20244 - ADVOCATES FOR HUMAN POTENTIAL, INC. - Training" at bounding box center [301, 166] width 199 height 9
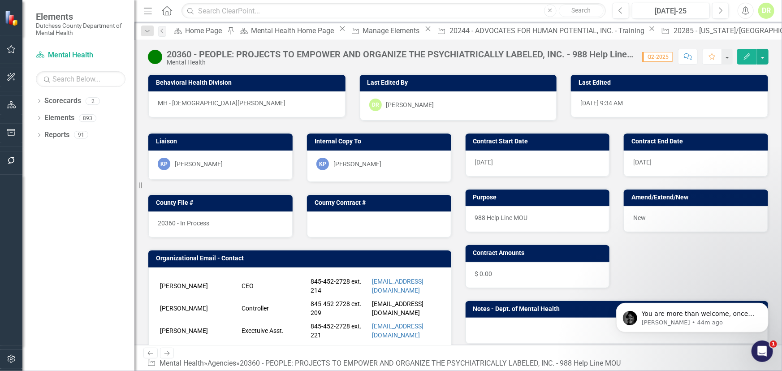
click at [560, 56] on button "Comment" at bounding box center [688, 57] width 20 height 16
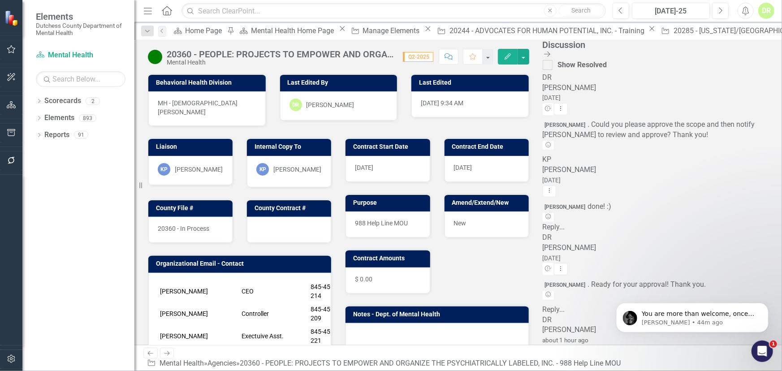
scroll to position [249, 0]
click at [560, 308] on div "You are more than welcome, once again sorry for the delay if there’s something …" at bounding box center [699, 314] width 118 height 12
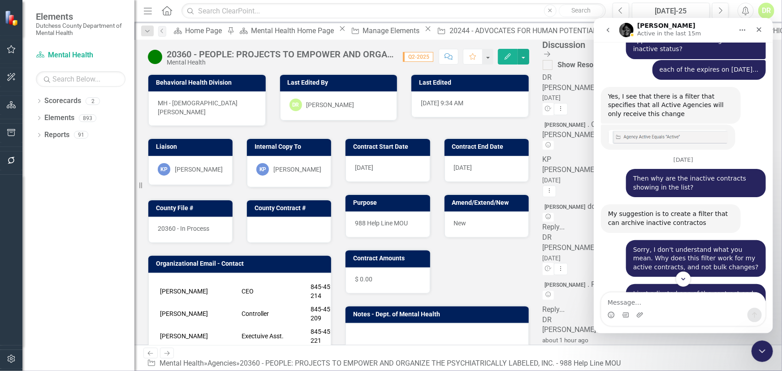
scroll to position [5678, 0]
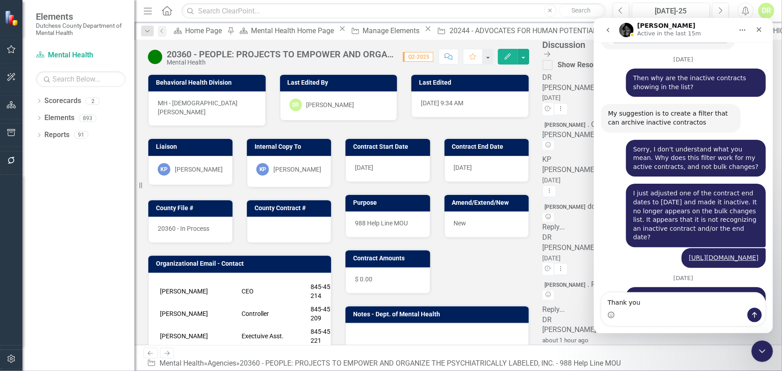
type textarea "Thank you."
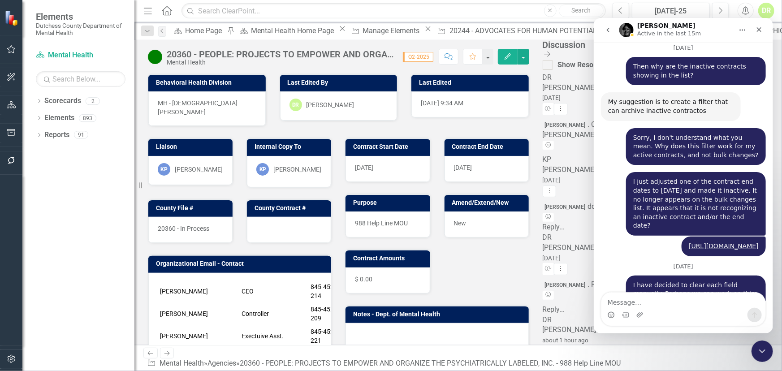
click at [535, 232] on div "Contract Start Date [DATE] Contract End Date [DATE] Purpose 988 Help Line MOU A…" at bounding box center [436, 237] width 197 height 223
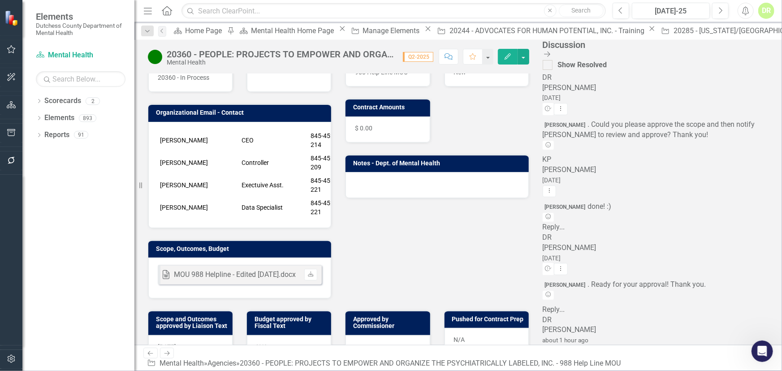
scroll to position [163, 0]
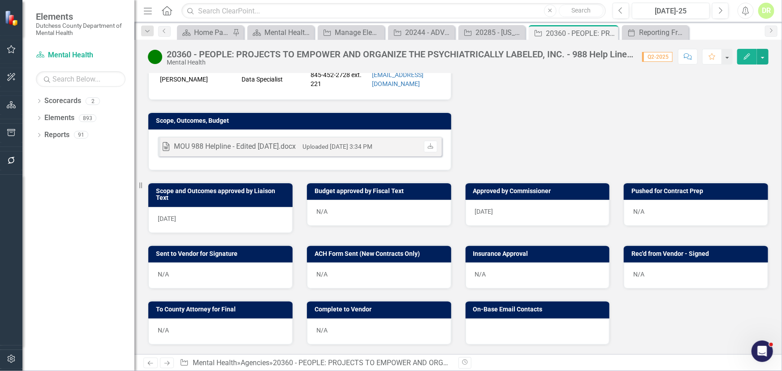
scroll to position [388, 0]
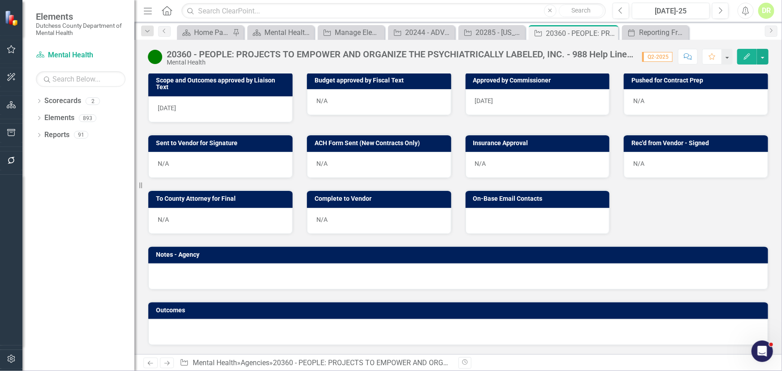
click at [634, 99] on div "N/A" at bounding box center [696, 102] width 144 height 26
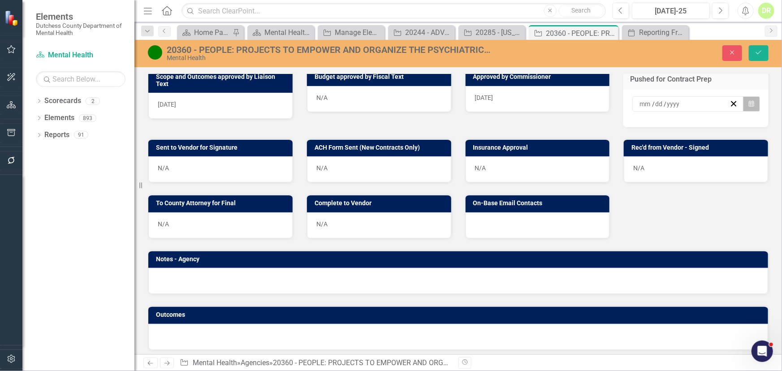
click at [749, 107] on icon "button" at bounding box center [751, 103] width 5 height 6
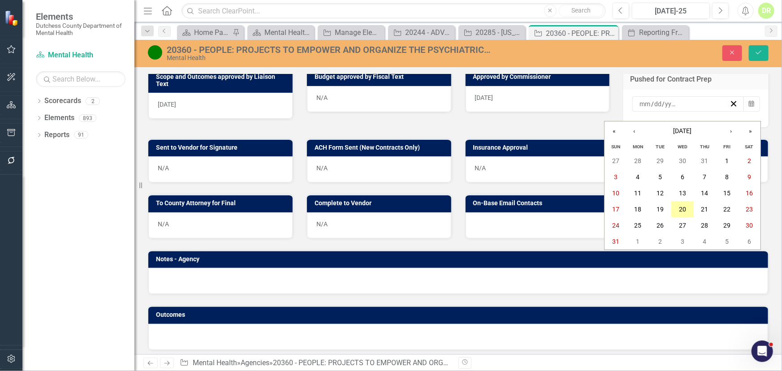
click at [683, 208] on abbr "20" at bounding box center [682, 209] width 7 height 7
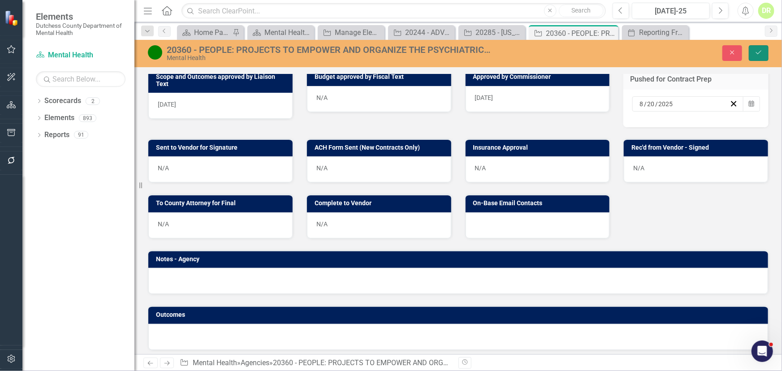
click at [753, 51] on button "Save" at bounding box center [759, 53] width 20 height 16
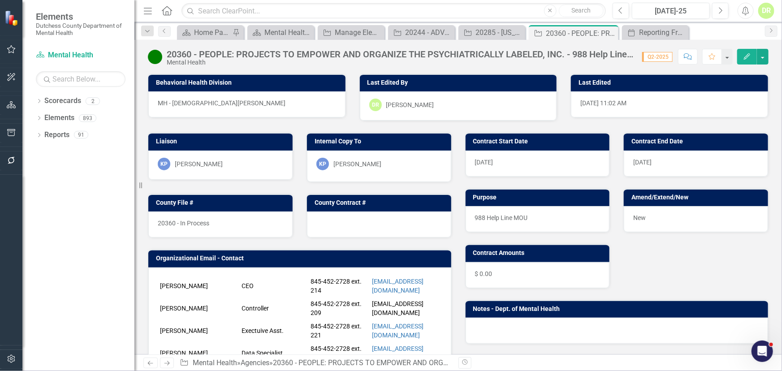
click at [335, 224] on div at bounding box center [379, 224] width 144 height 26
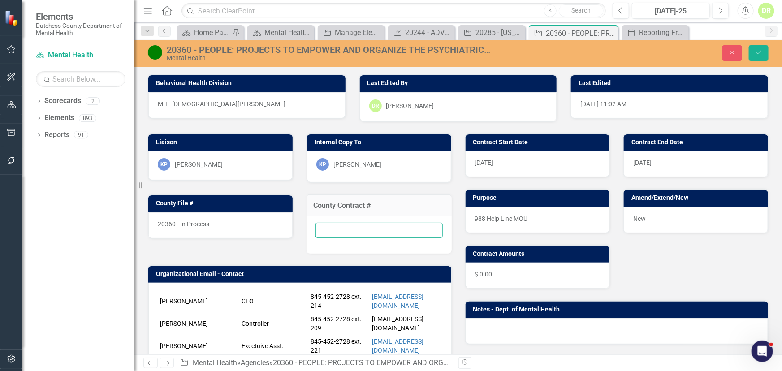
click at [332, 226] on input "text" at bounding box center [378, 230] width 127 height 15
type input "New"
click at [755, 54] on icon "Save" at bounding box center [758, 52] width 8 height 6
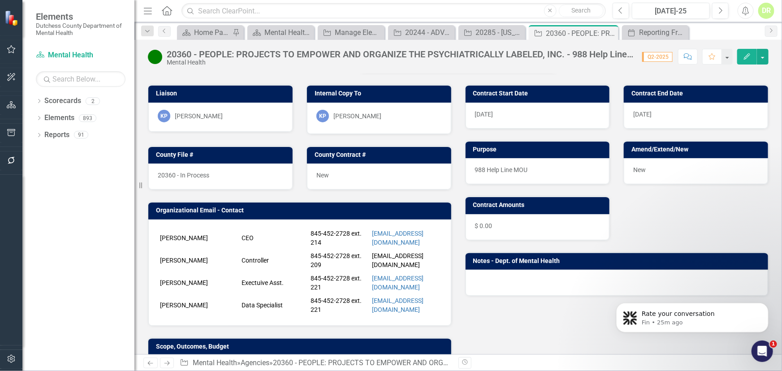
scroll to position [81, 0]
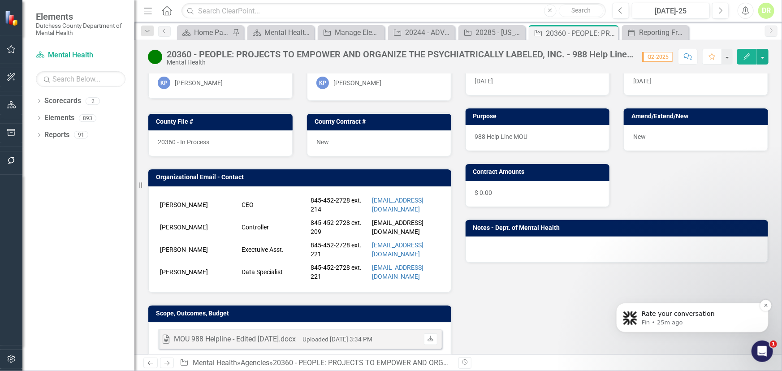
click at [654, 305] on div "Rate your conversation Fin • 25m ago" at bounding box center [692, 317] width 152 height 30
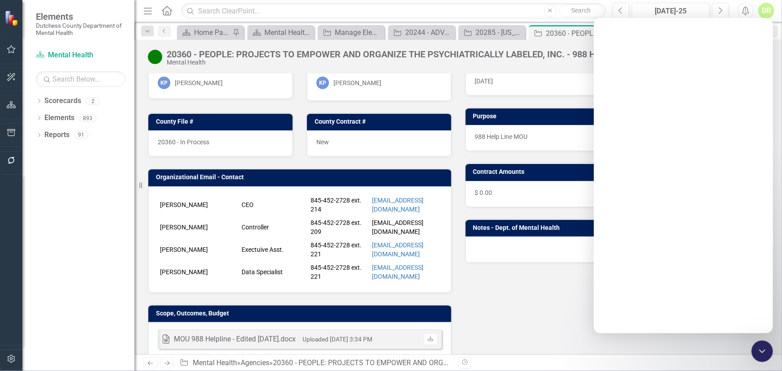
scroll to position [0, 0]
click at [594, 153] on div "Intercom messenger" at bounding box center [682, 192] width 179 height 292
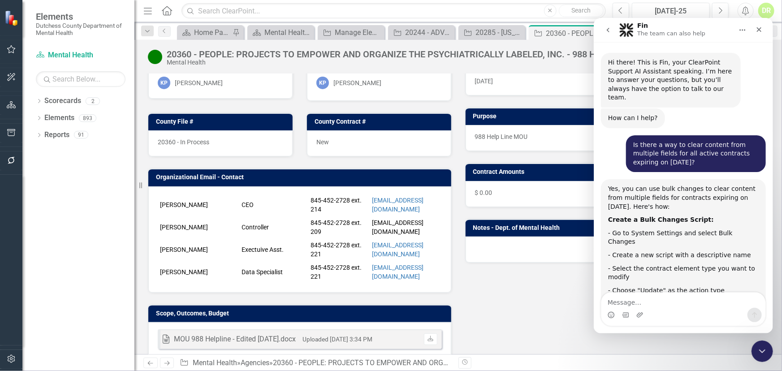
click at [363, 74] on div "KP Kristin Parise" at bounding box center [379, 84] width 144 height 31
click at [611, 135] on div "Is there a way to clear content from multiple fields for all active contracts e…" at bounding box center [682, 157] width 165 height 44
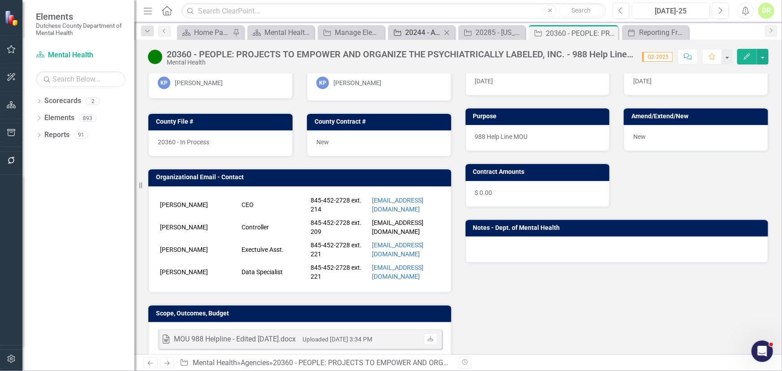
click at [0, 0] on icon at bounding box center [0, 0] width 0 height 0
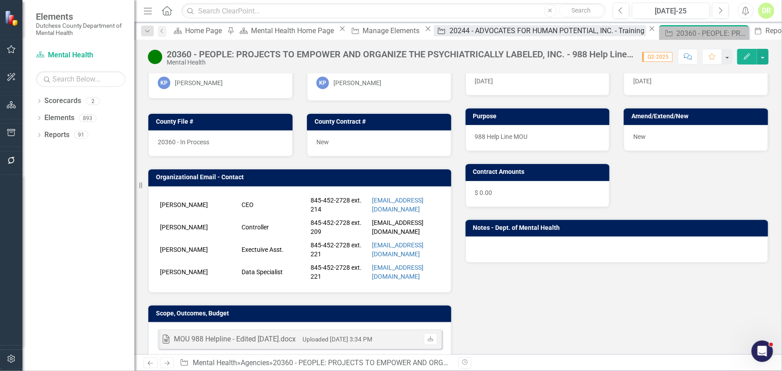
click at [449, 30] on div "20244 - ADVOCATES FOR HUMAN POTENTIAL, INC. - Training" at bounding box center [547, 30] width 197 height 11
click at [453, 31] on div "20244 - ADVOCATES FOR HUMAN POTENTIAL, INC. - Training" at bounding box center [547, 30] width 197 height 11
click at [0, 0] on icon "Close" at bounding box center [0, 0] width 0 height 0
click at [468, 34] on div "20244 - ADVOCATES FOR HUMAN POTENTIAL, INC. - Training" at bounding box center [547, 30] width 197 height 11
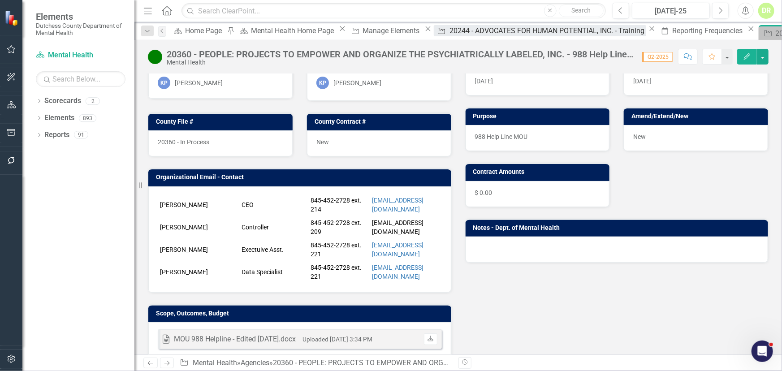
click at [468, 34] on div "20244 - ADVOCATES FOR HUMAN POTENTIAL, INC. - Training" at bounding box center [547, 30] width 197 height 11
click at [468, 33] on div "20244 - ADVOCATES FOR HUMAN POTENTIAL, INC. - Training" at bounding box center [547, 30] width 197 height 11
drag, startPoint x: 448, startPoint y: 30, endPoint x: 467, endPoint y: 36, distance: 20.0
click at [449, 30] on div "20244 - ADVOCATES FOR HUMAN POTENTIAL, INC. - Training" at bounding box center [547, 30] width 197 height 11
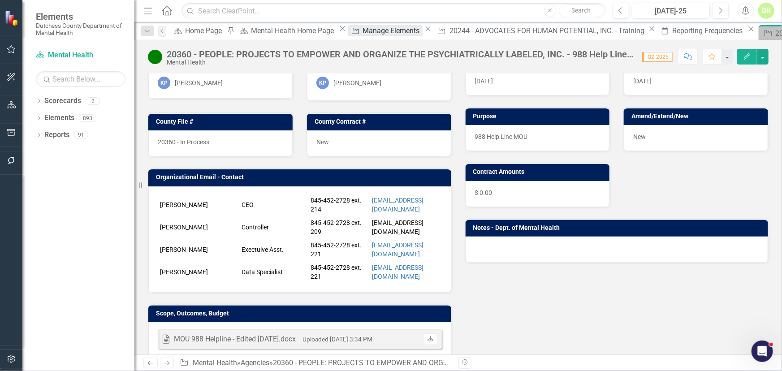
click at [390, 35] on div "Manage Elements" at bounding box center [393, 30] width 60 height 11
click at [387, 31] on div "Manage Elements" at bounding box center [393, 30] width 60 height 11
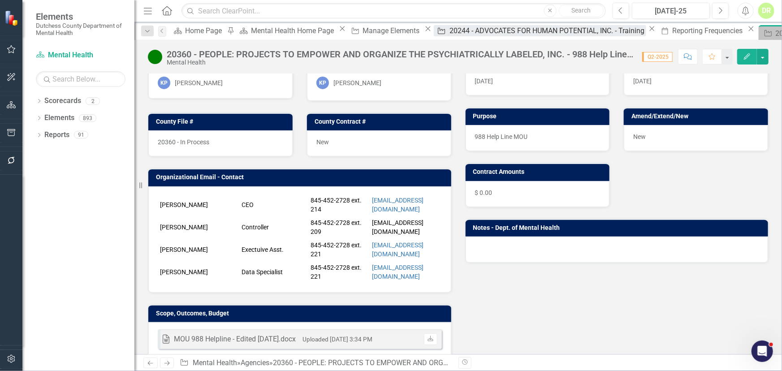
click at [456, 29] on div "20244 - ADVOCATES FOR HUMAN POTENTIAL, INC. - Training" at bounding box center [547, 30] width 197 height 11
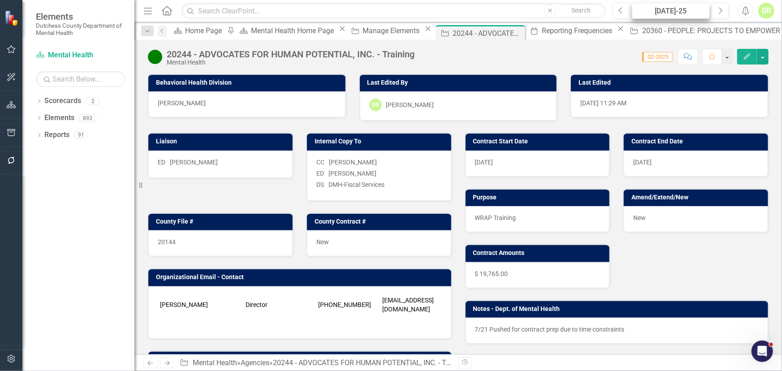
scroll to position [5776, 0]
click at [769, 11] on div "DR" at bounding box center [766, 11] width 16 height 16
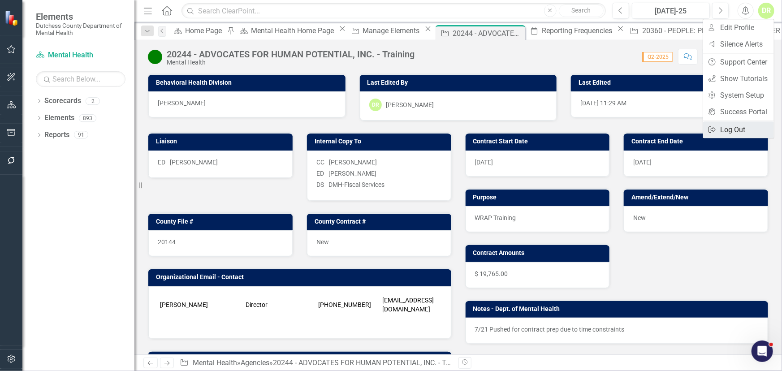
click at [730, 127] on link "Logout Log Out" at bounding box center [738, 129] width 71 height 17
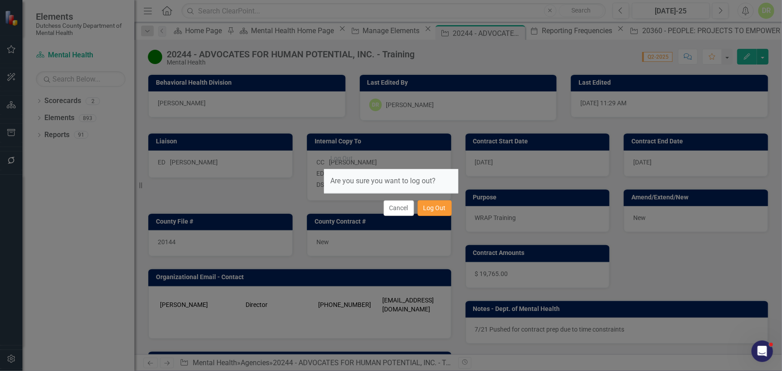
drag, startPoint x: 442, startPoint y: 203, endPoint x: 685, endPoint y: 65, distance: 280.0
click at [442, 203] on button "Log Out" at bounding box center [435, 208] width 34 height 16
